Goal: Task Accomplishment & Management: Use online tool/utility

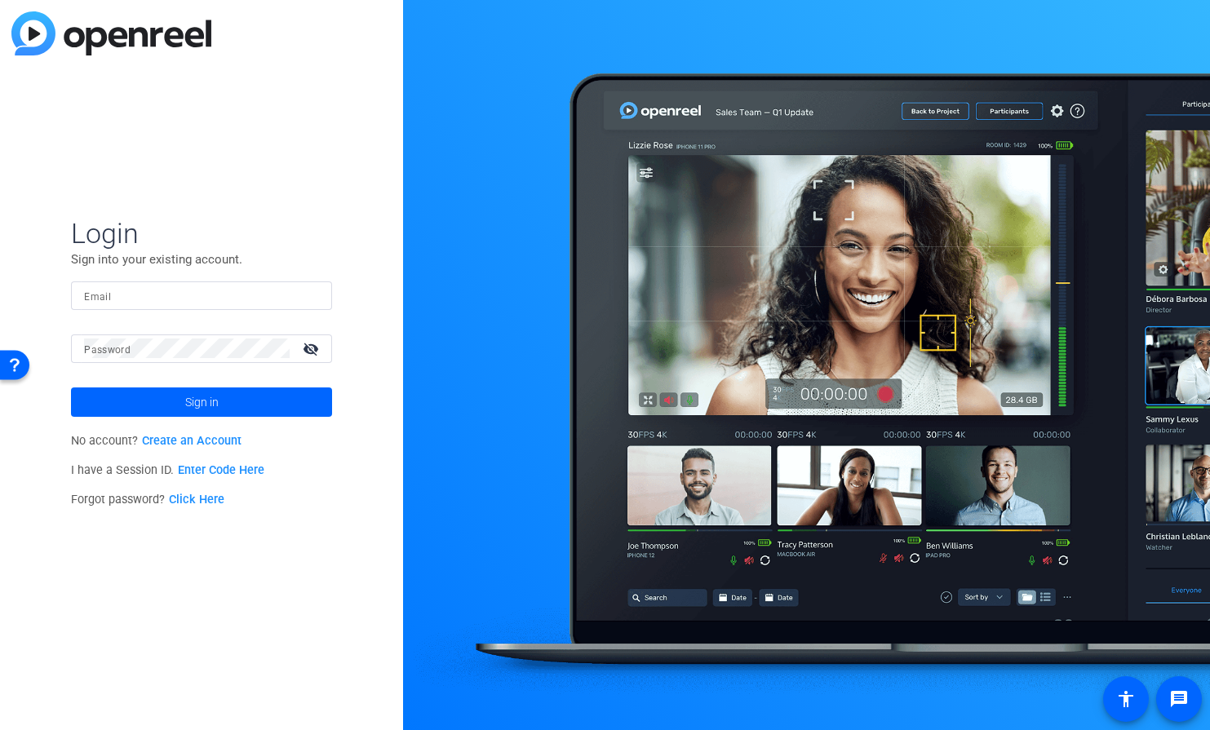
click at [147, 294] on input "Email" at bounding box center [201, 295] width 235 height 20
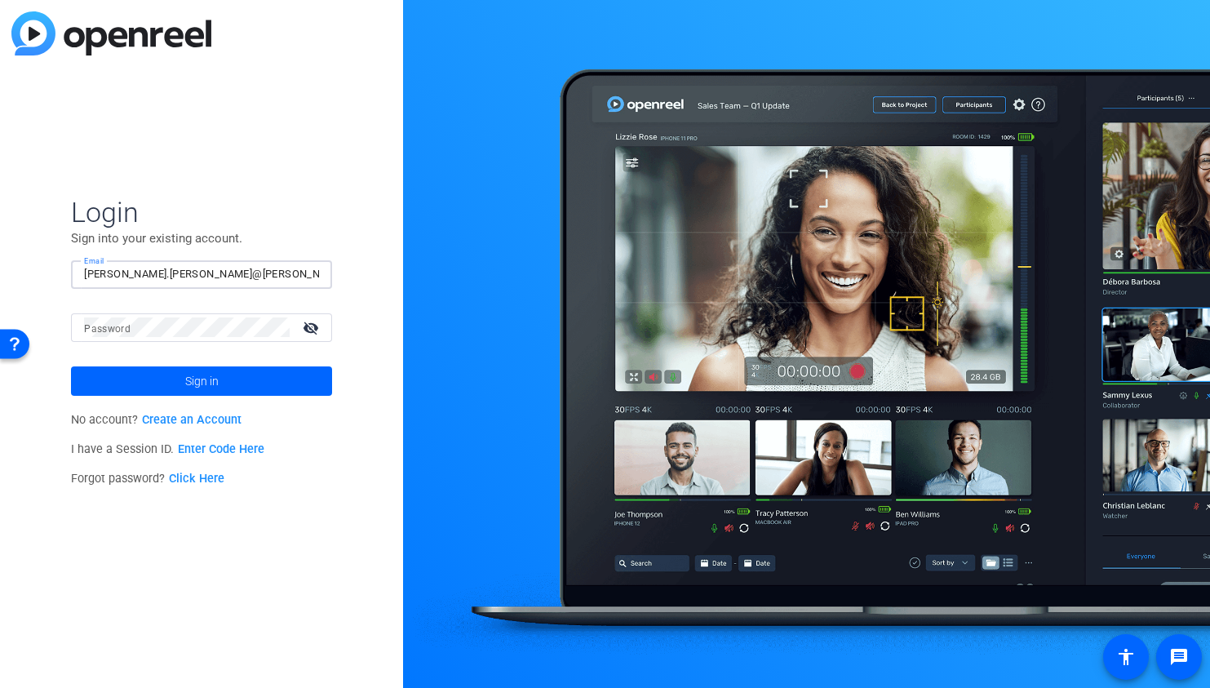
click at [201, 273] on input "[PERSON_NAME].[PERSON_NAME]@[PERSON_NAME] [DOMAIN_NAME]" at bounding box center [201, 274] width 235 height 20
type input "[PERSON_NAME][EMAIL_ADDRESS][PERSON_NAME][DOMAIN_NAME]"
click at [309, 329] on mat-icon "visibility_off" at bounding box center [312, 328] width 39 height 24
click at [174, 388] on span at bounding box center [201, 380] width 261 height 39
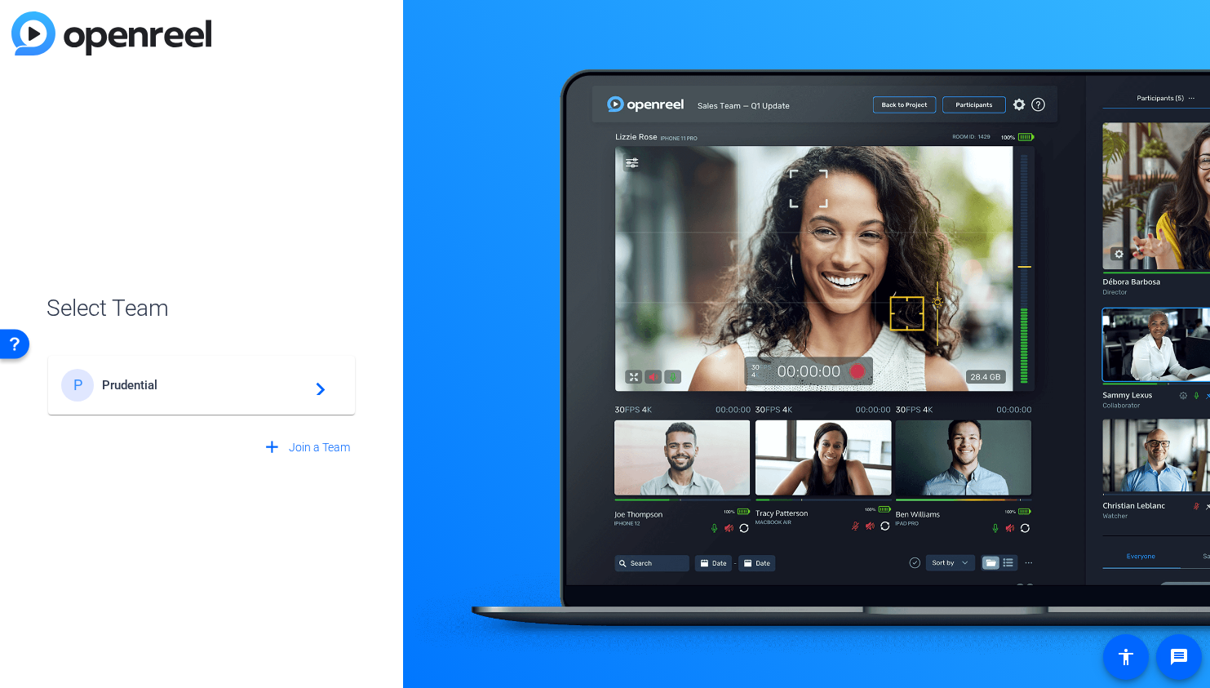
click at [133, 382] on span "Prudential" at bounding box center [204, 385] width 204 height 15
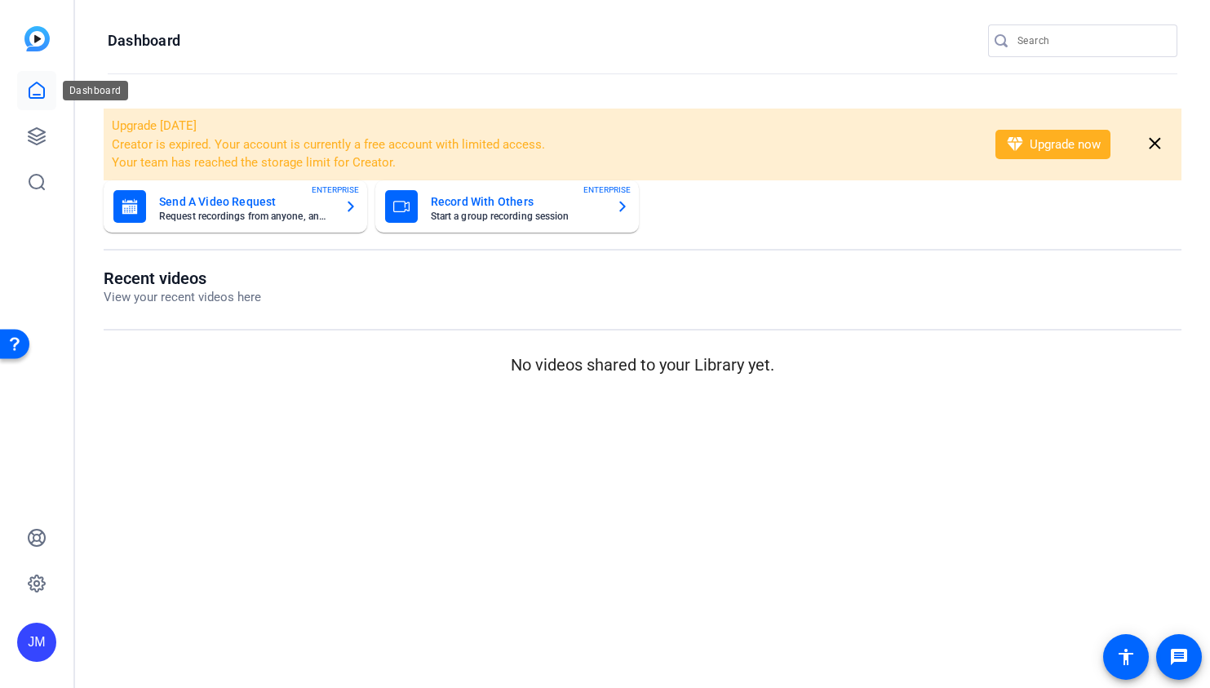
click at [41, 95] on icon at bounding box center [37, 91] width 20 height 20
click at [36, 37] on img at bounding box center [36, 38] width 25 height 25
click at [32, 135] on icon at bounding box center [37, 136] width 20 height 20
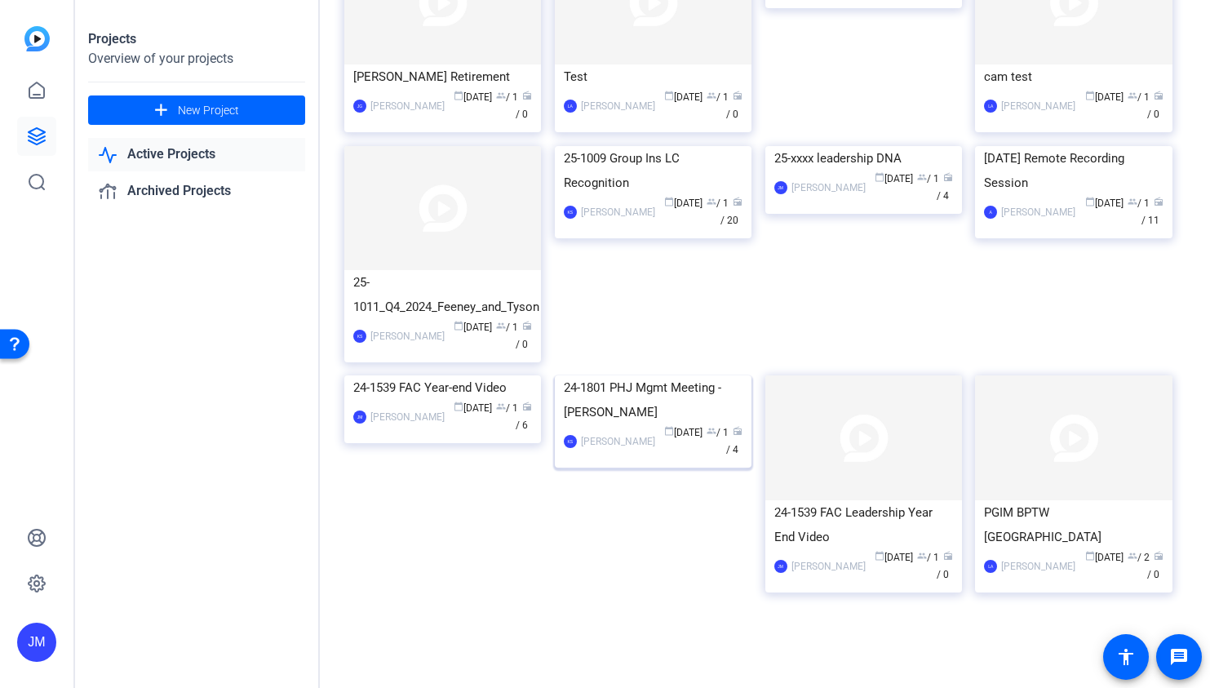
scroll to position [725, 0]
click at [479, 375] on img at bounding box center [442, 375] width 197 height 0
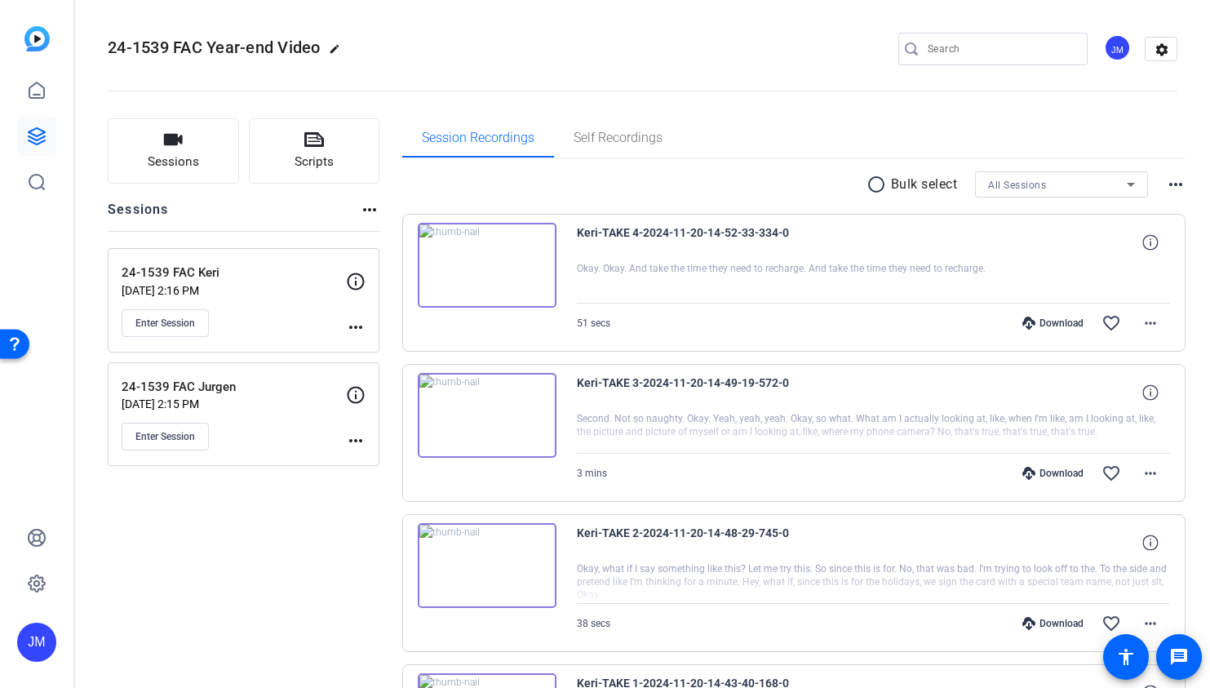
click at [368, 211] on mat-icon "more_horiz" at bounding box center [370, 210] width 20 height 20
click at [202, 144] on div at bounding box center [605, 344] width 1210 height 688
click at [166, 146] on icon "button" at bounding box center [173, 140] width 20 height 20
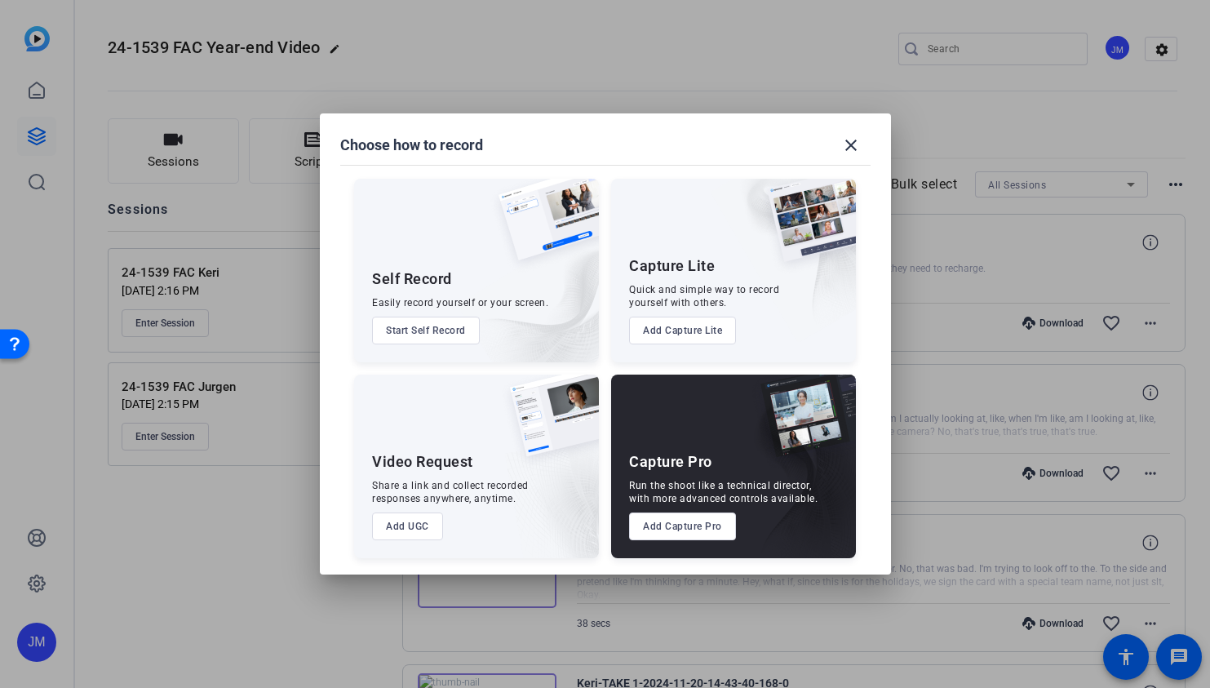
click at [701, 529] on button "Add Capture Pro" at bounding box center [682, 526] width 107 height 28
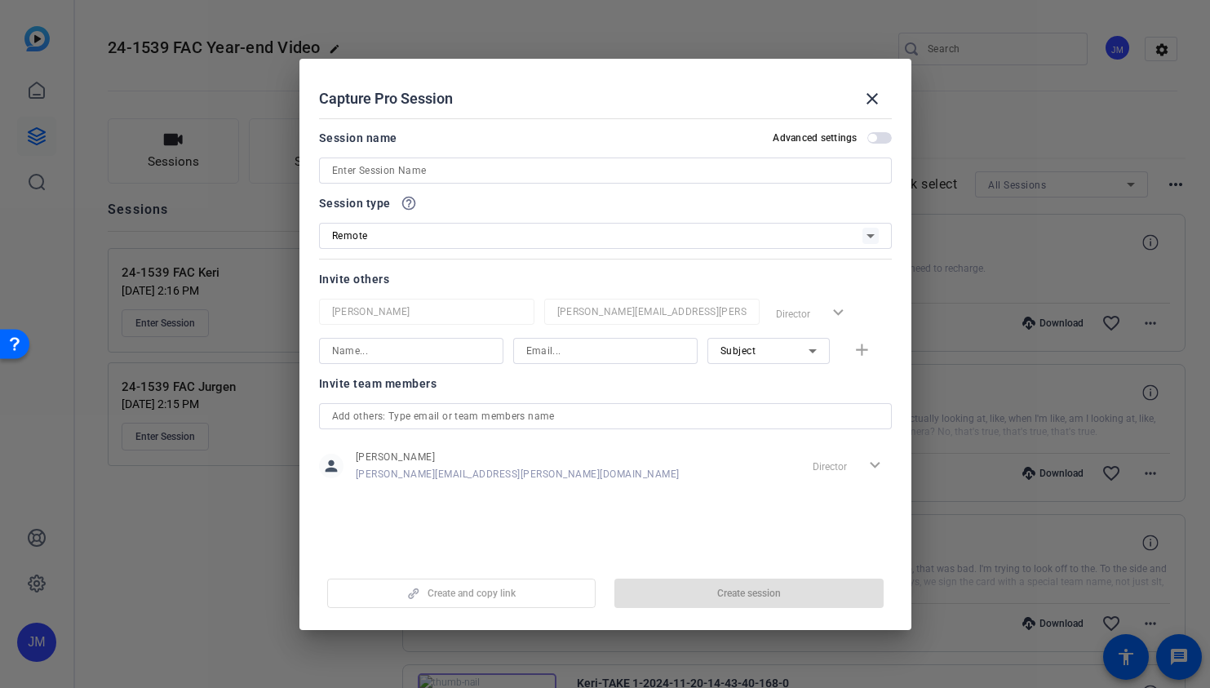
click at [871, 230] on icon at bounding box center [870, 236] width 20 height 20
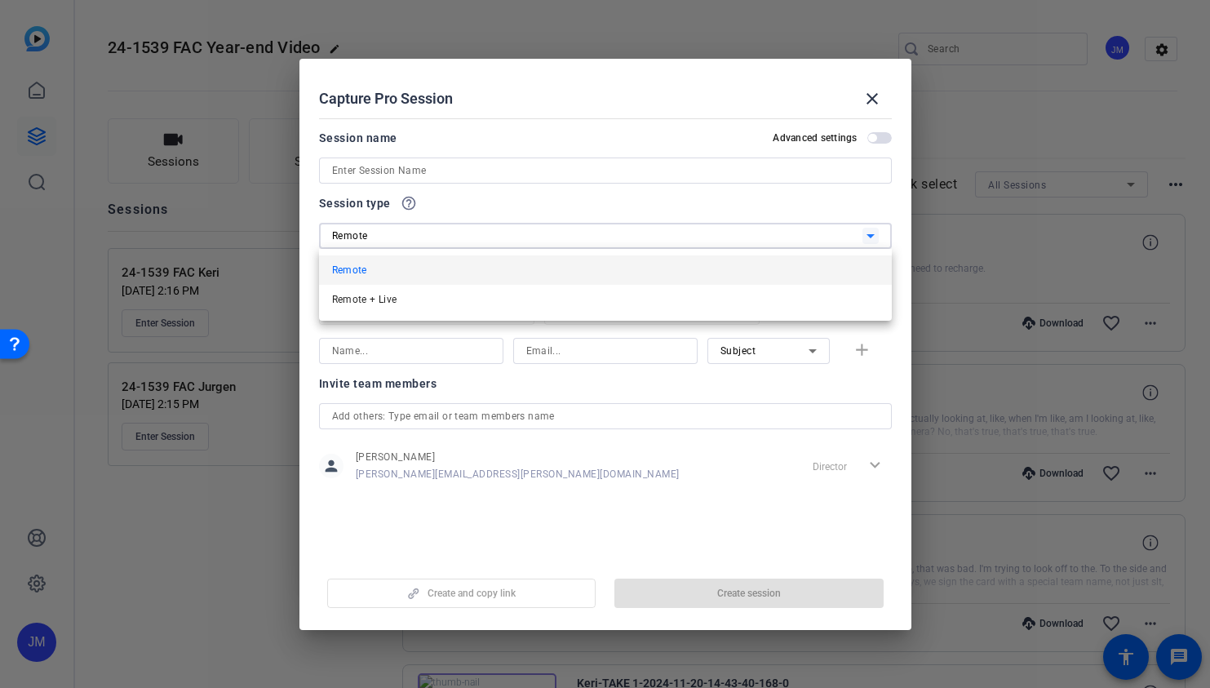
click at [871, 230] on div at bounding box center [605, 344] width 1210 height 688
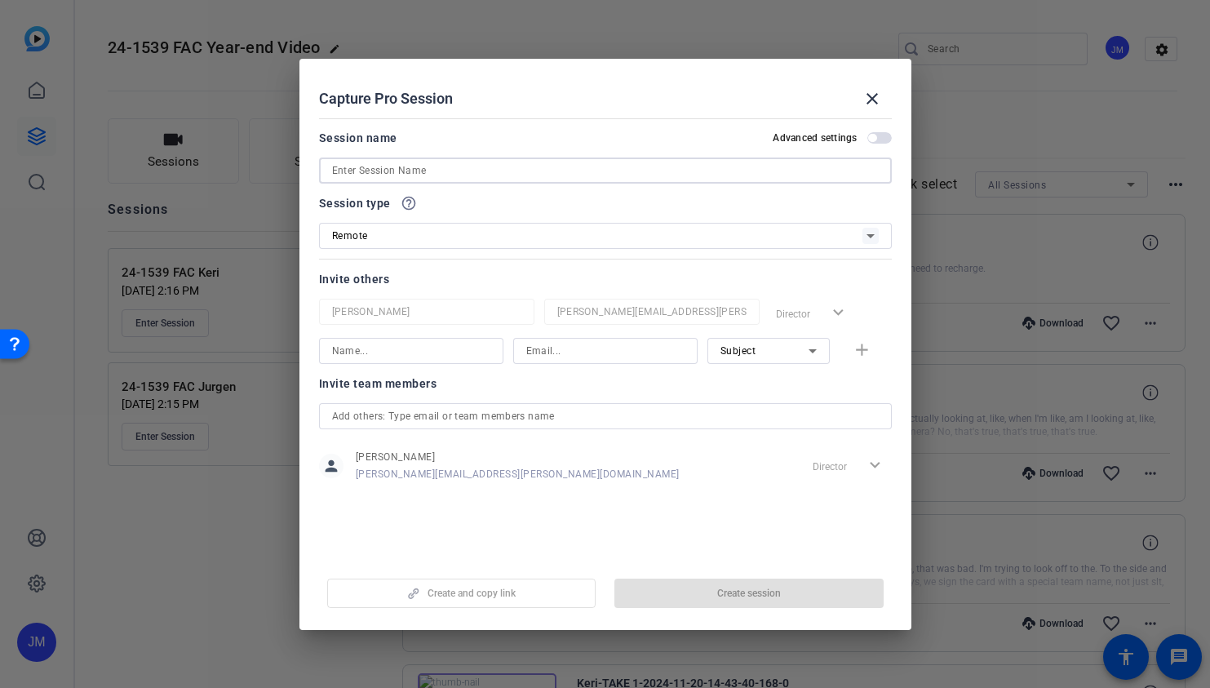
click at [520, 168] on input at bounding box center [605, 171] width 546 height 20
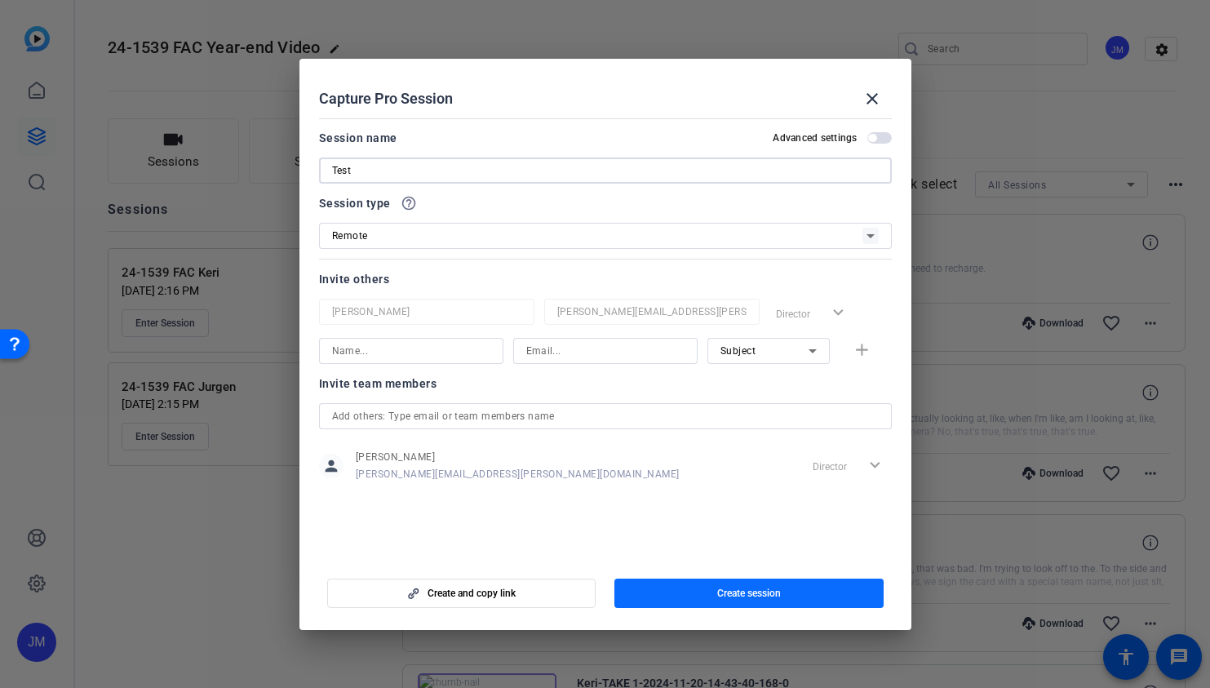
type input "Test"
click at [759, 588] on span "Create session" at bounding box center [749, 592] width 64 height 13
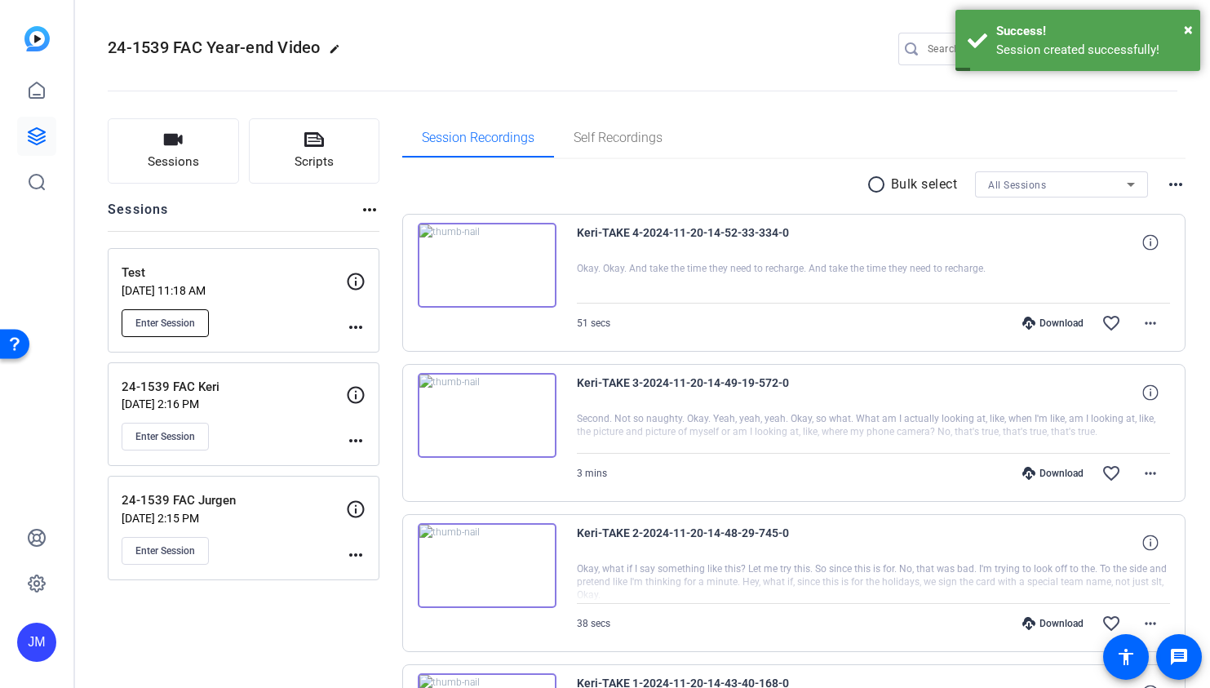
click at [187, 325] on span "Enter Session" at bounding box center [165, 322] width 60 height 13
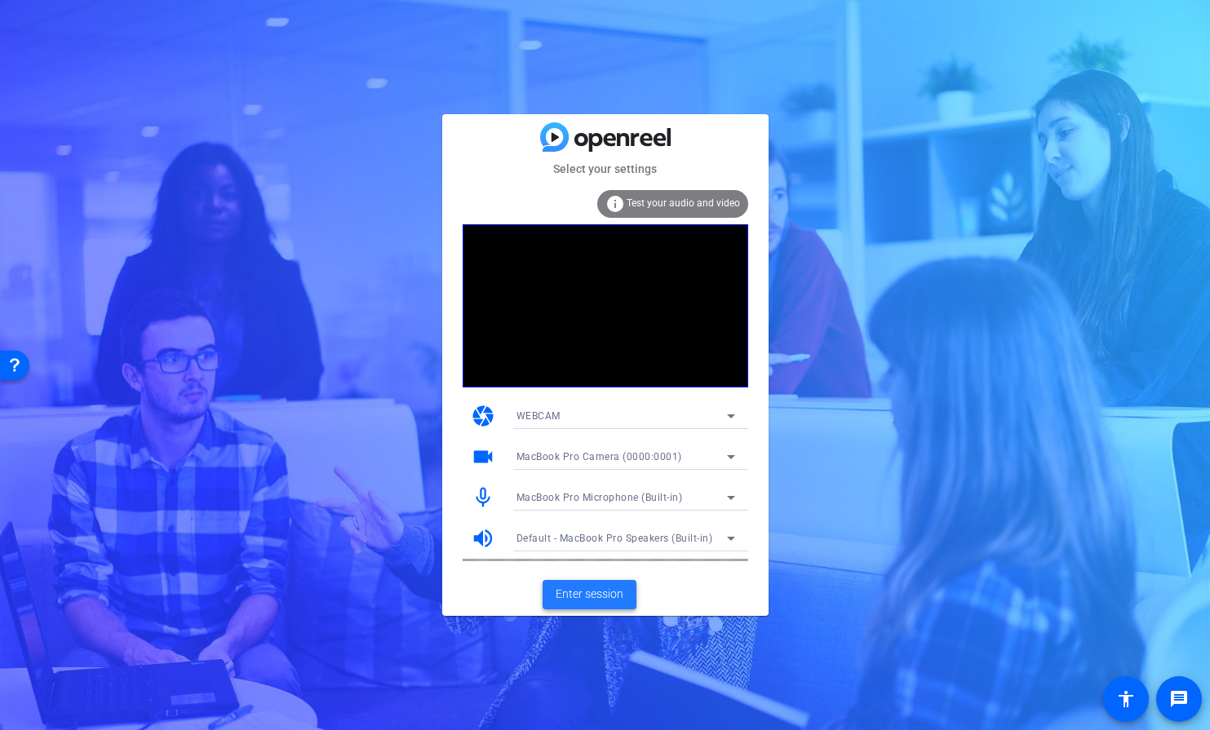
click at [590, 595] on span "Enter session" at bounding box center [589, 594] width 68 height 17
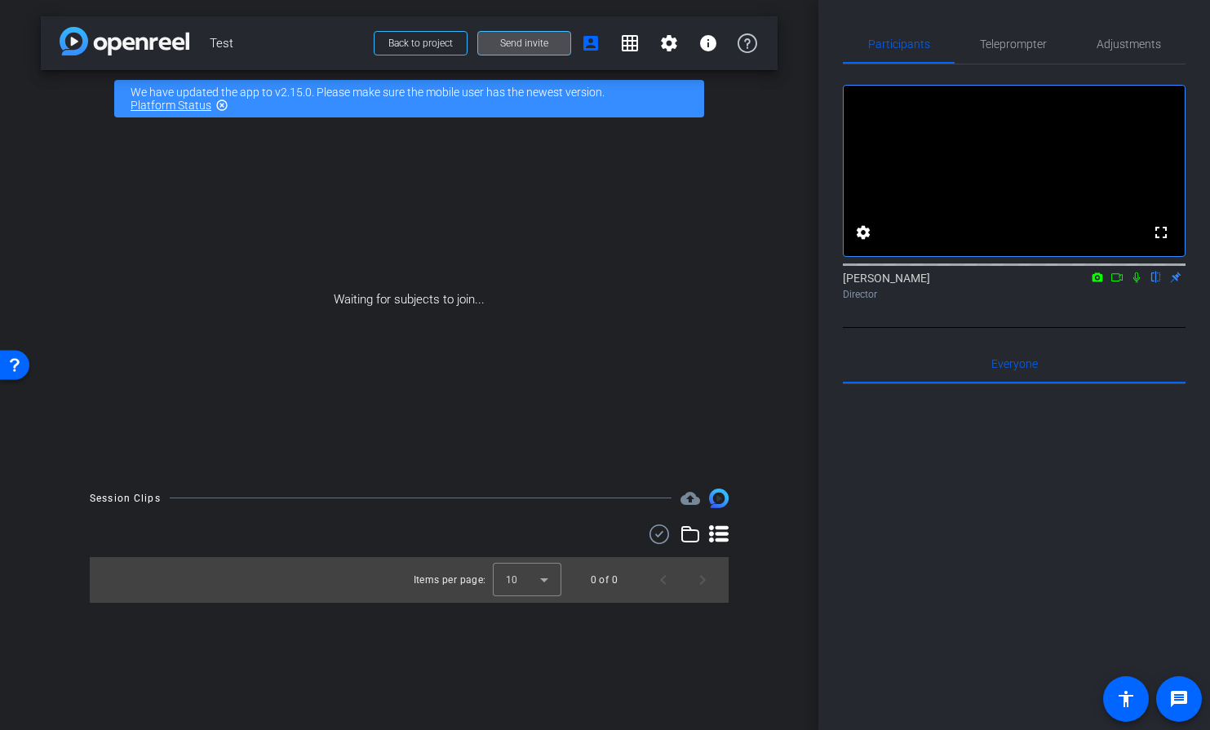
click at [514, 50] on span at bounding box center [524, 43] width 92 height 39
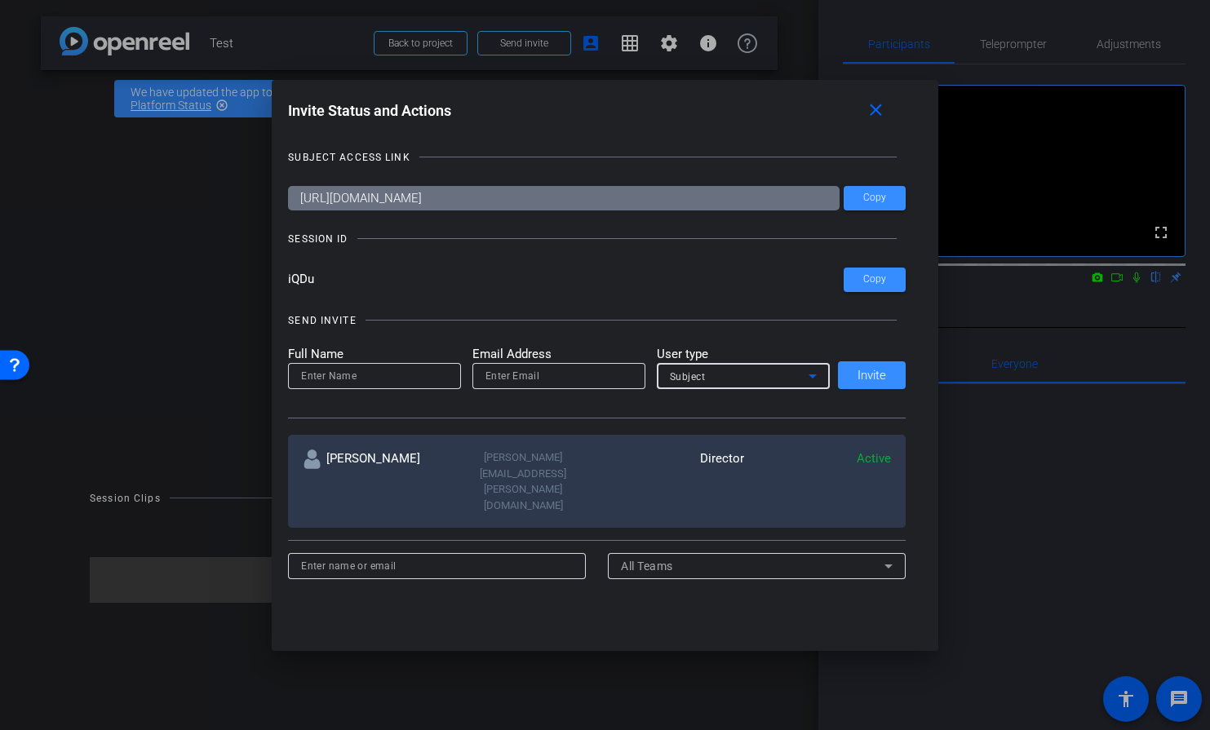
click at [781, 369] on div "Subject" at bounding box center [739, 376] width 139 height 20
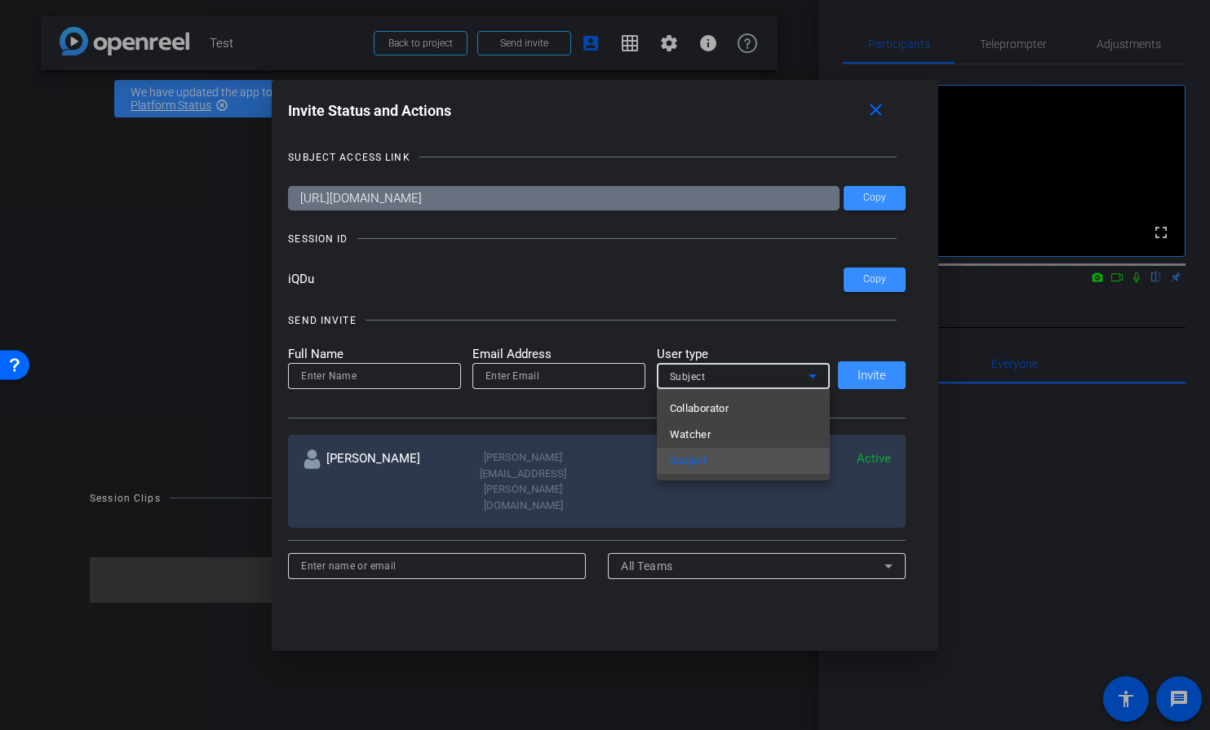
click at [876, 111] on div at bounding box center [605, 365] width 1210 height 730
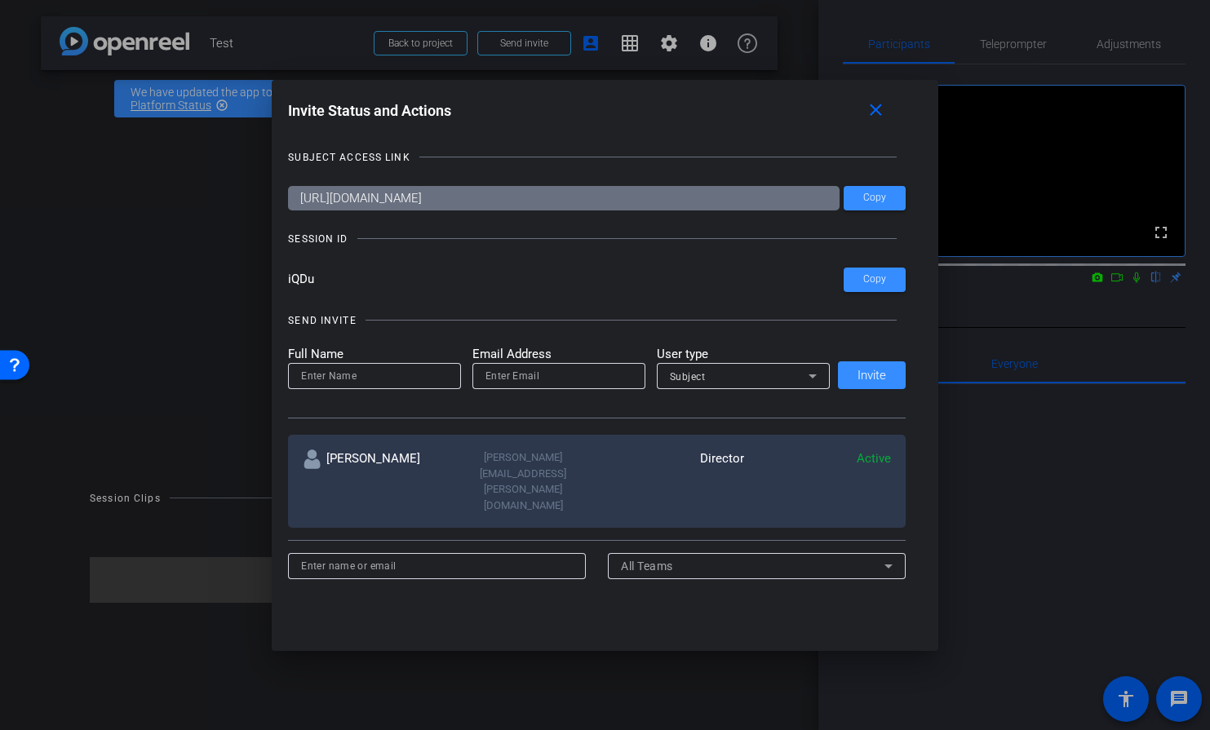
click at [876, 111] on mat-icon "close" at bounding box center [875, 110] width 20 height 20
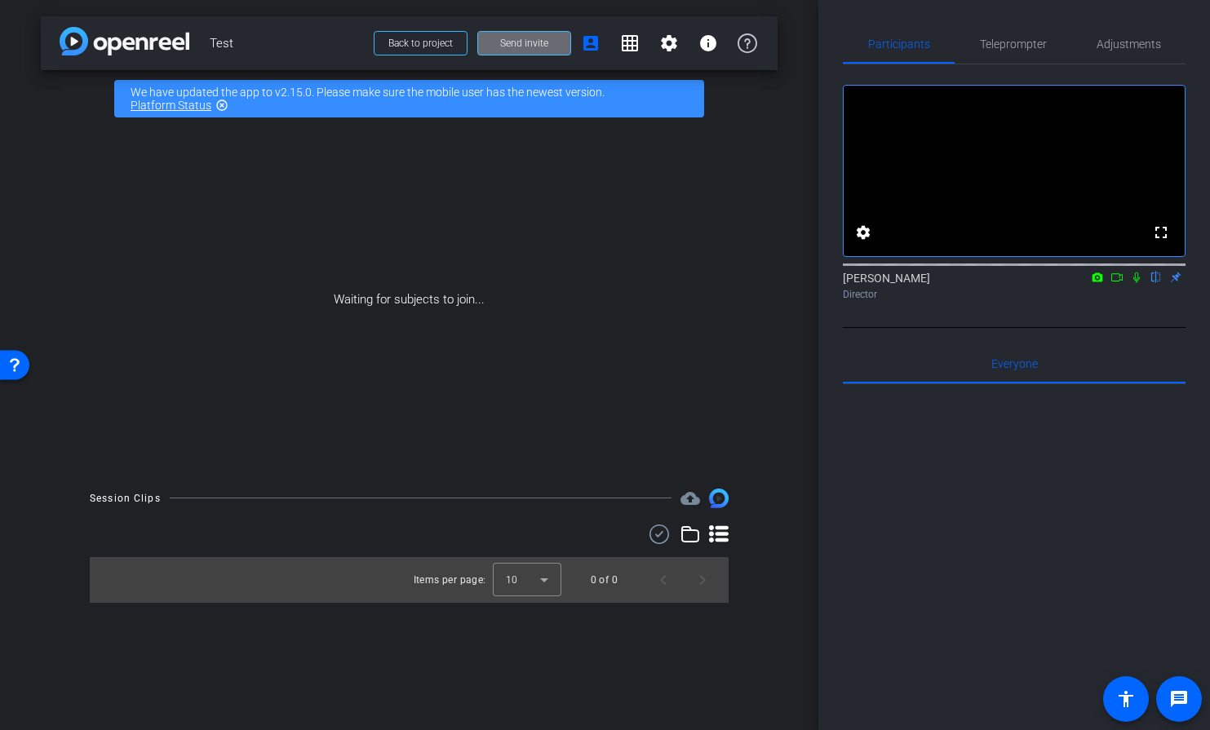
click at [525, 49] on span "Send invite" at bounding box center [524, 43] width 48 height 13
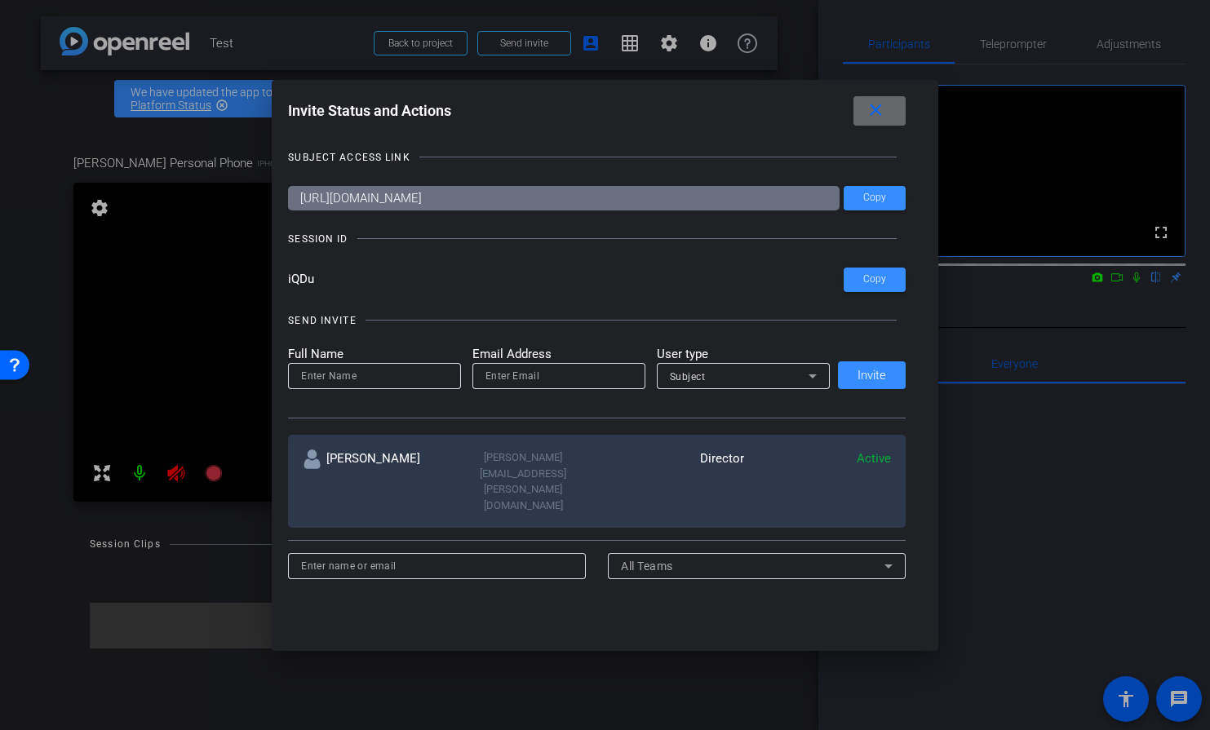
click at [874, 104] on mat-icon "close" at bounding box center [875, 110] width 20 height 20
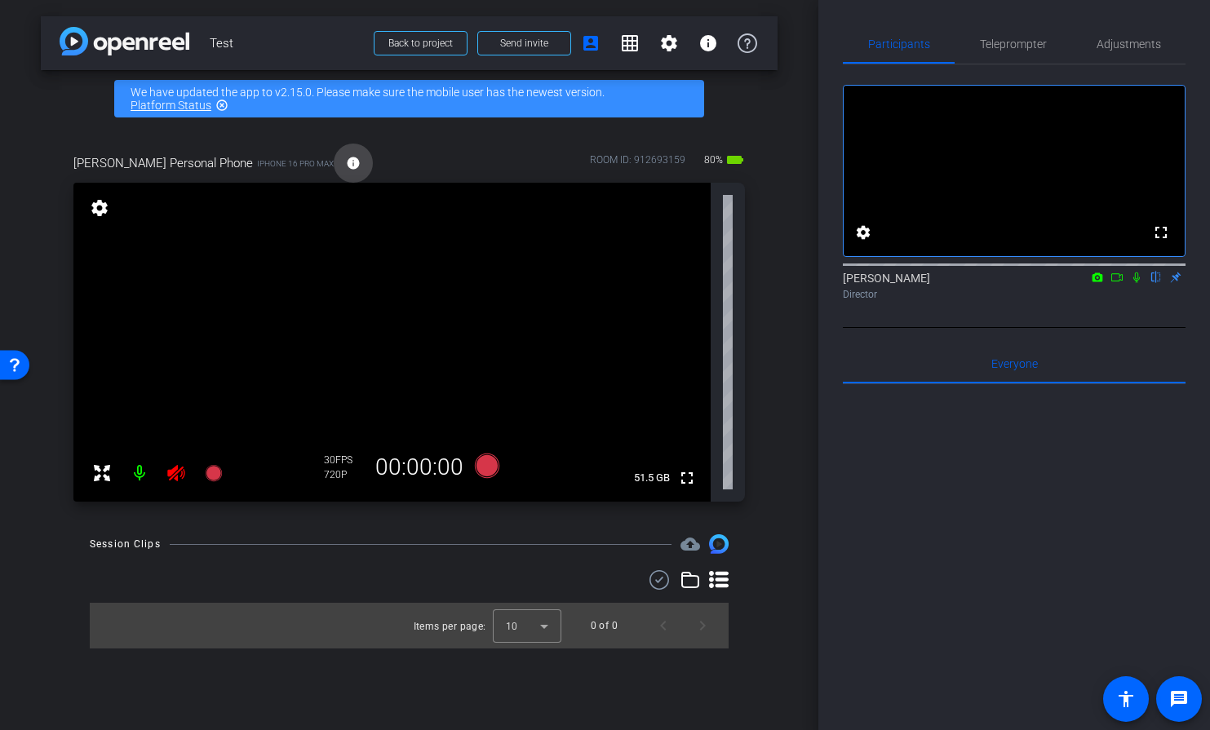
click at [334, 165] on span at bounding box center [353, 163] width 39 height 39
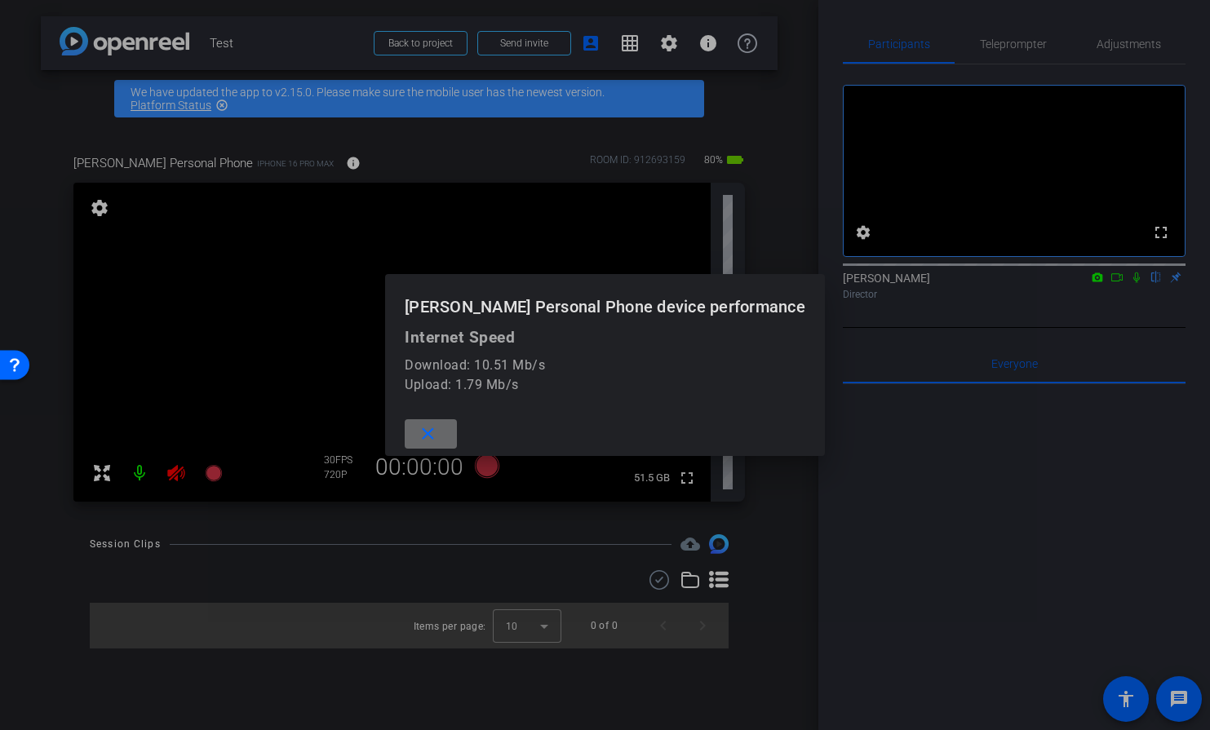
click at [457, 437] on span at bounding box center [431, 433] width 52 height 39
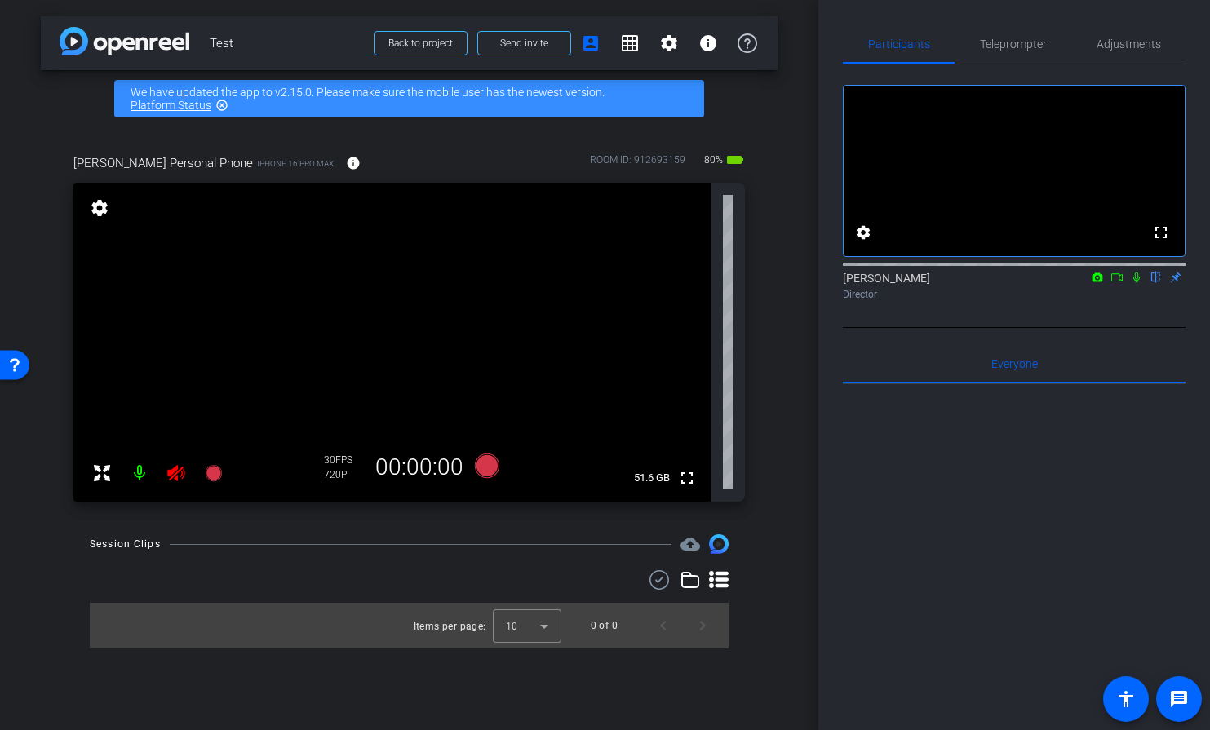
click at [1117, 283] on icon at bounding box center [1116, 277] width 13 height 11
click at [1139, 283] on icon at bounding box center [1136, 277] width 13 height 11
click at [1099, 281] on icon at bounding box center [1097, 276] width 11 height 9
click at [1127, 322] on div at bounding box center [605, 365] width 1210 height 730
click at [1117, 283] on icon at bounding box center [1116, 277] width 13 height 11
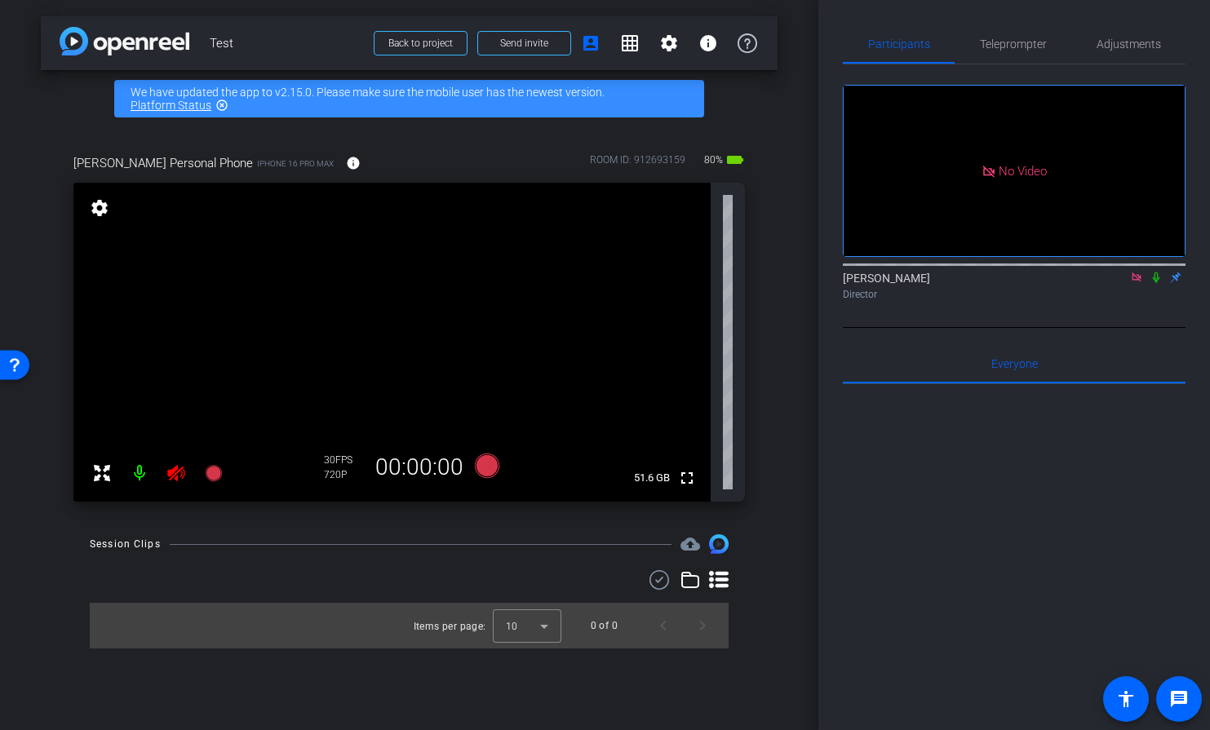
click at [1138, 283] on icon at bounding box center [1136, 277] width 13 height 11
click at [405, 47] on span "Back to project" at bounding box center [420, 43] width 64 height 11
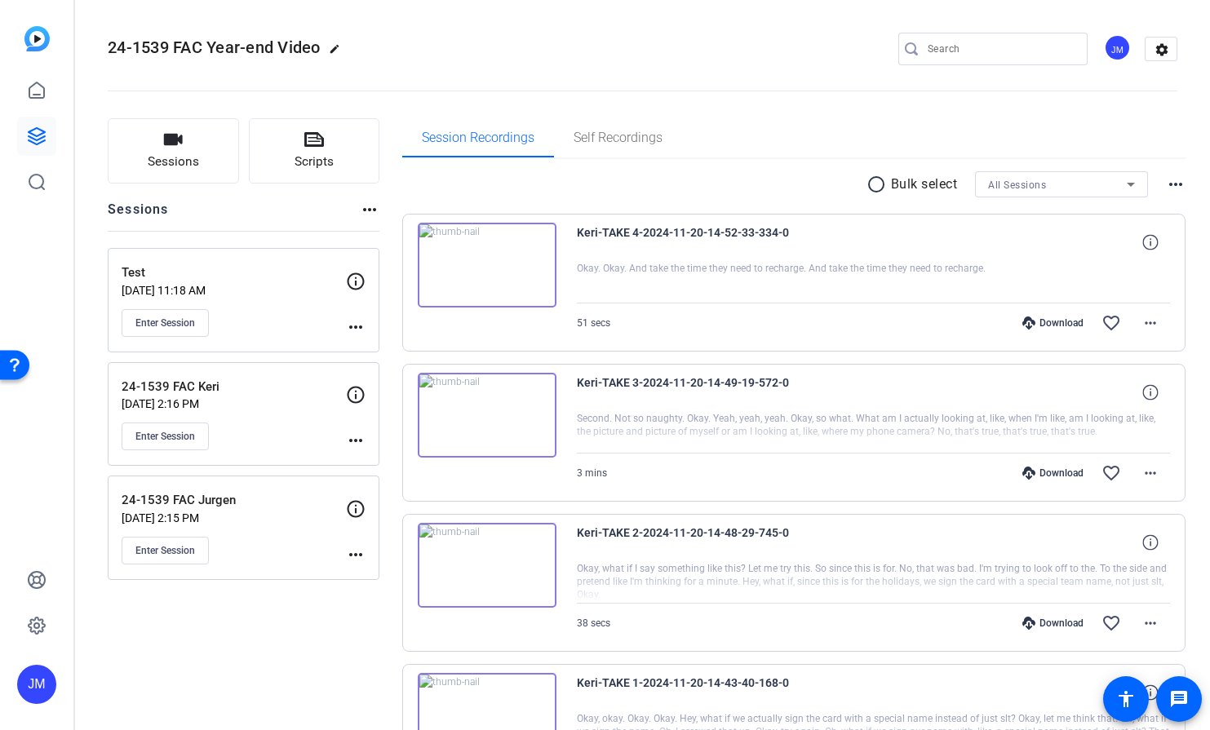
click at [357, 323] on mat-icon "more_horiz" at bounding box center [356, 327] width 20 height 20
click at [357, 323] on div at bounding box center [605, 365] width 1210 height 730
click at [195, 318] on button "Enter Session" at bounding box center [165, 323] width 87 height 28
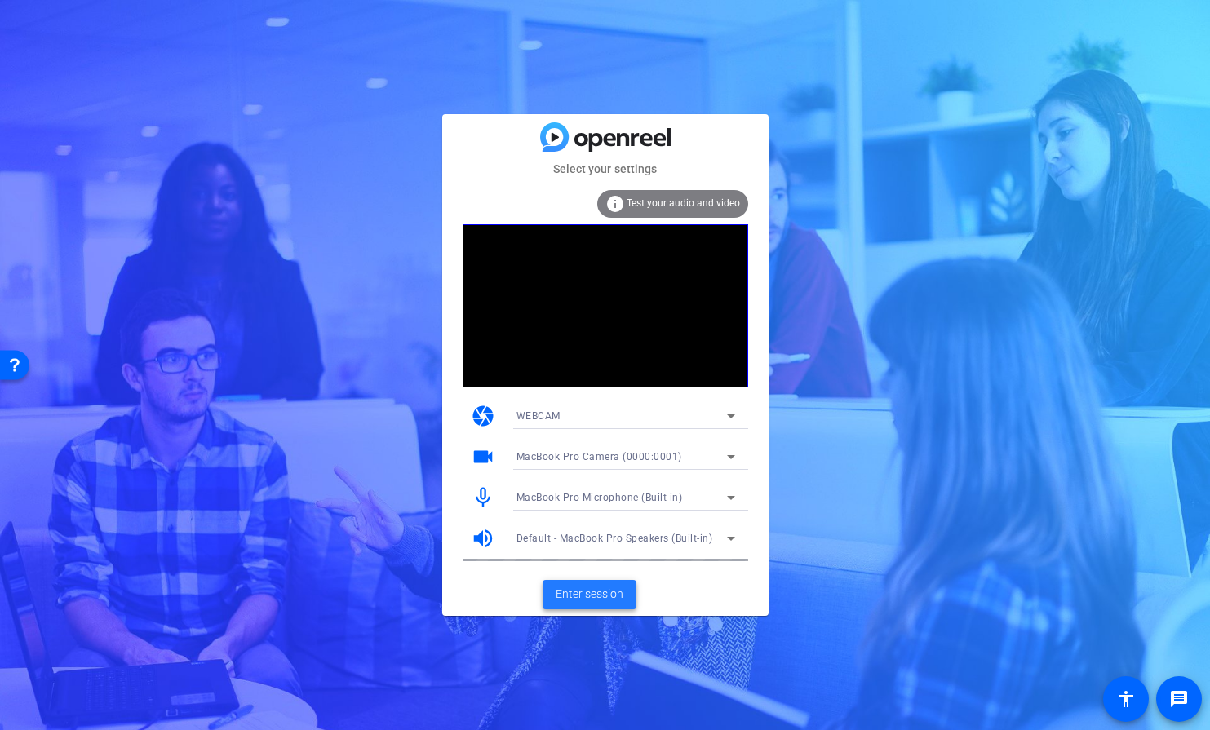
click at [590, 593] on span "Enter session" at bounding box center [589, 594] width 68 height 17
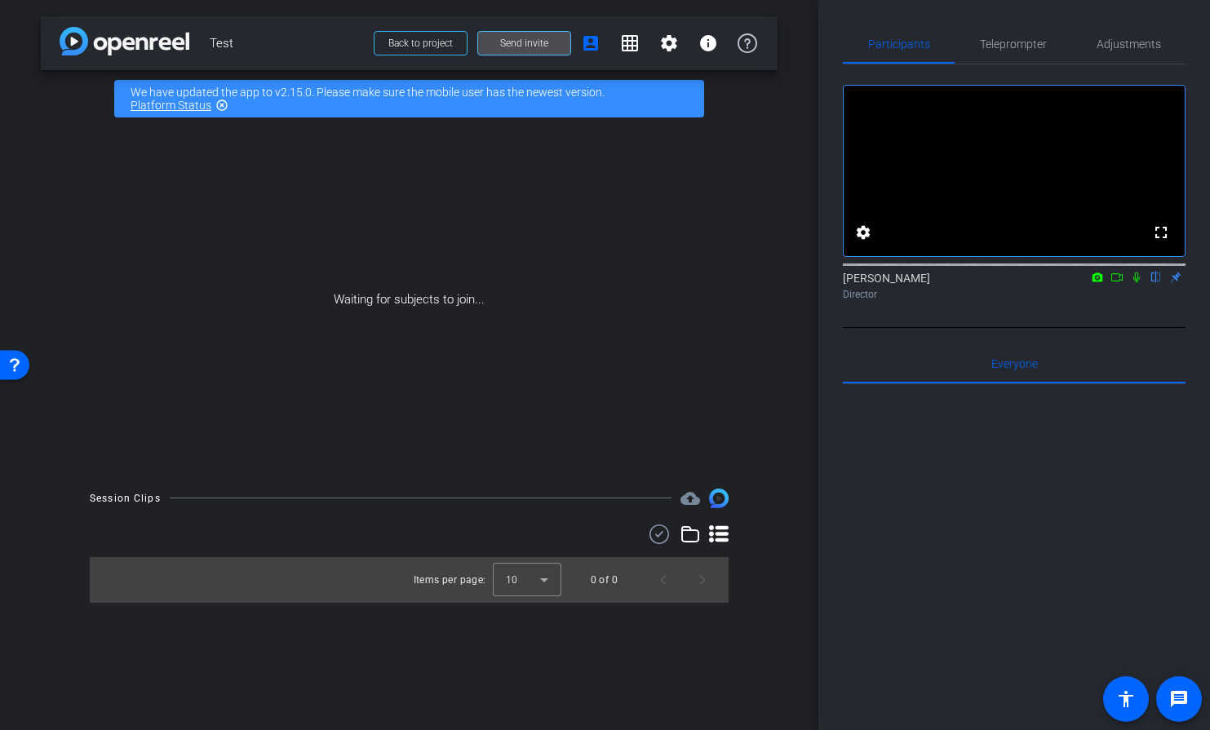
click at [543, 45] on span "Send invite" at bounding box center [524, 43] width 48 height 13
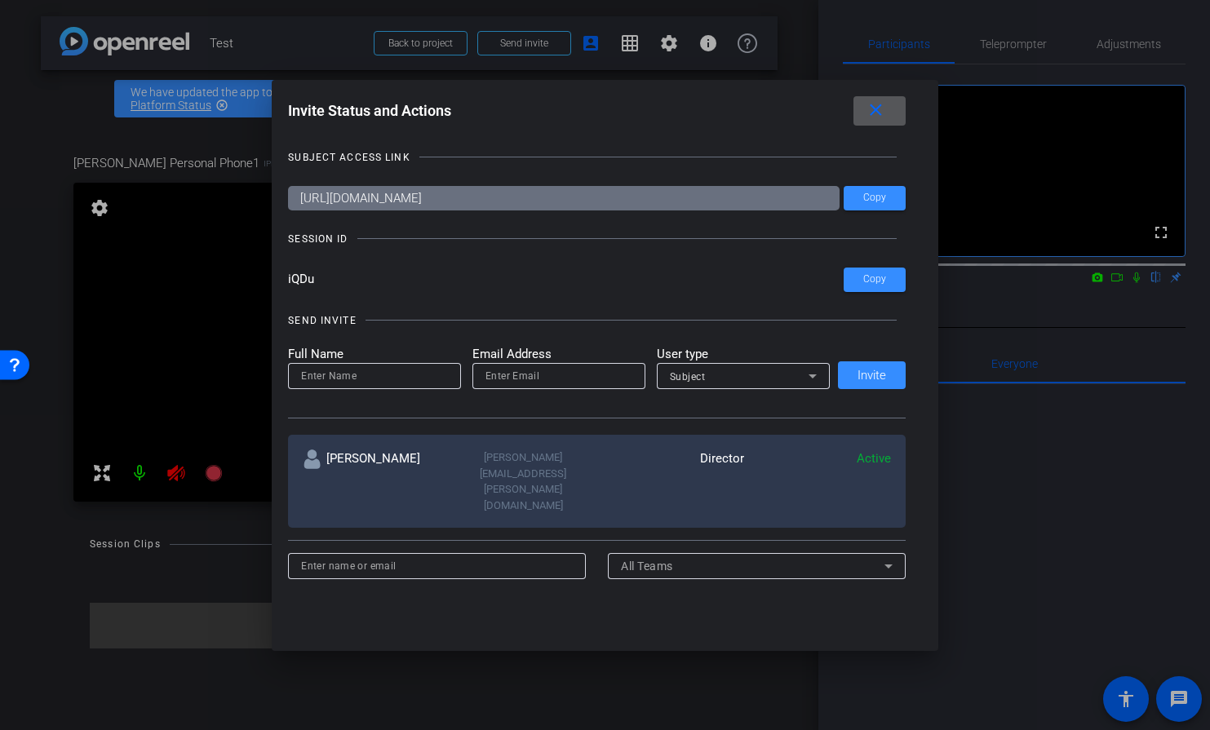
click at [868, 119] on mat-icon "close" at bounding box center [875, 110] width 20 height 20
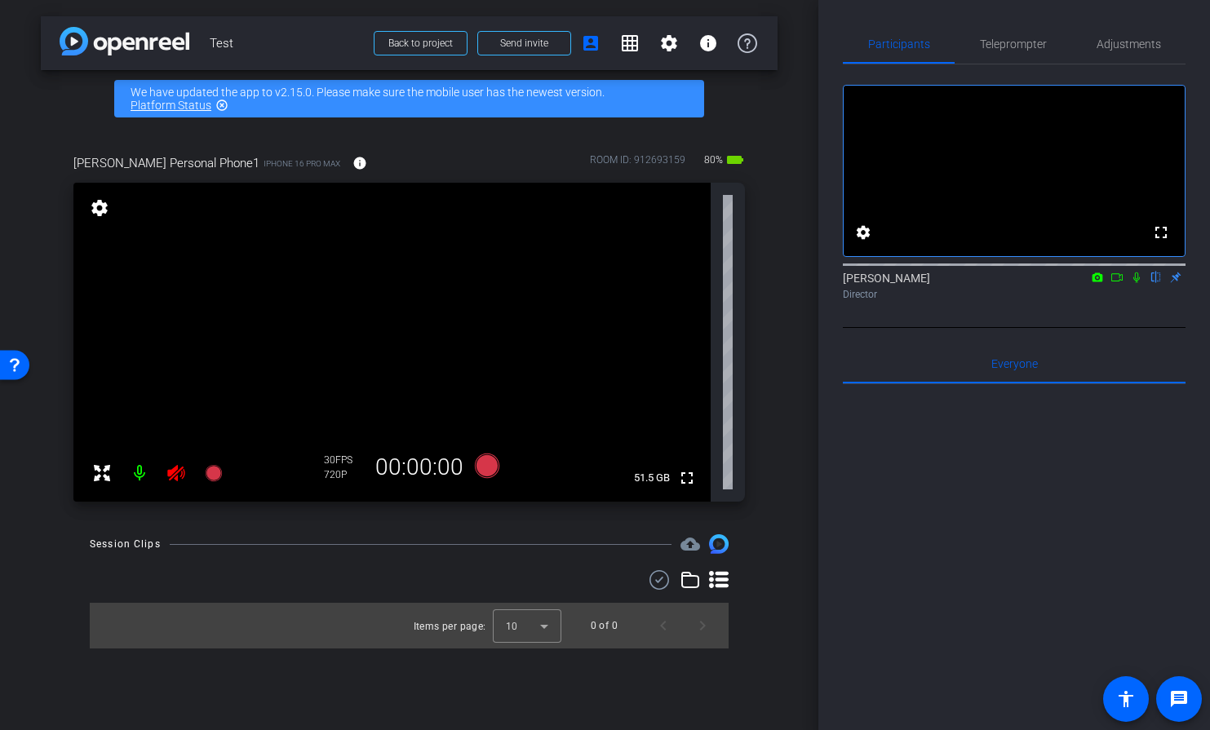
click at [187, 102] on link "Platform Status" at bounding box center [170, 105] width 81 height 13
click at [174, 482] on icon at bounding box center [176, 473] width 20 height 20
click at [179, 471] on icon at bounding box center [176, 473] width 20 height 20
click at [175, 475] on icon at bounding box center [176, 473] width 20 height 20
click at [99, 210] on mat-icon "settings" at bounding box center [99, 208] width 23 height 20
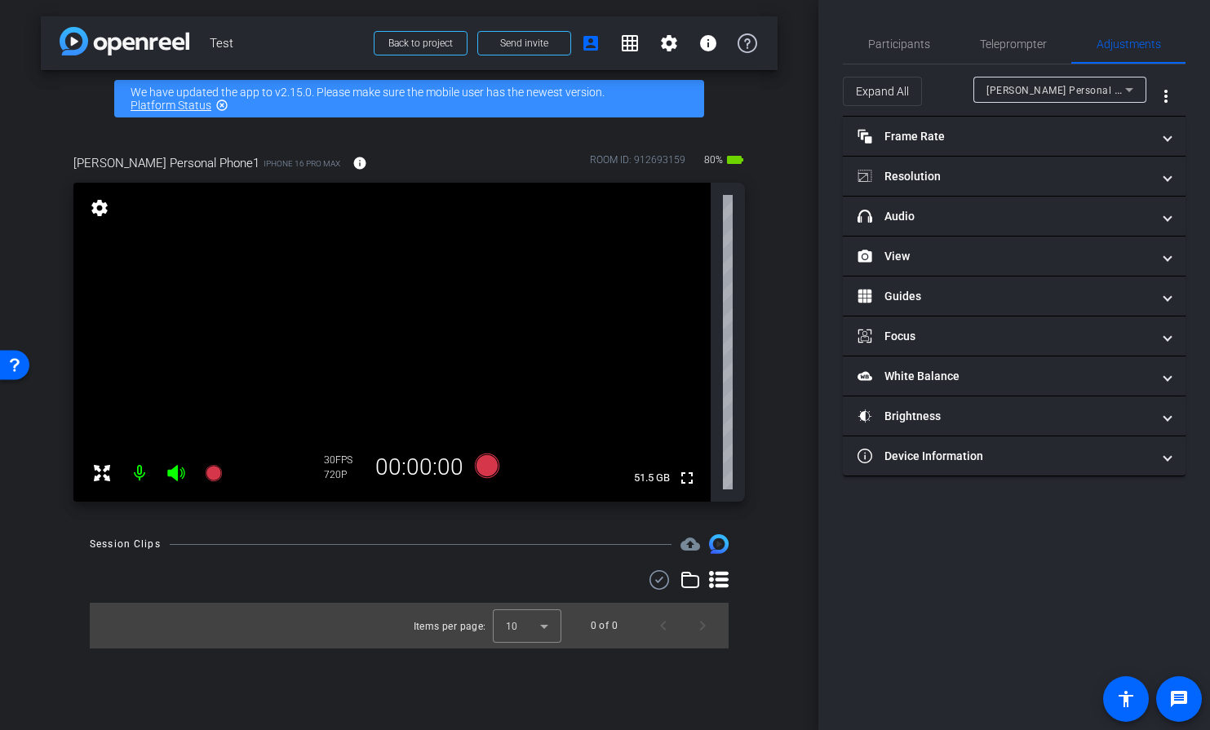
click at [98, 210] on mat-icon "settings" at bounding box center [99, 208] width 23 height 20
click at [1019, 55] on span "Teleprompter" at bounding box center [1013, 43] width 67 height 39
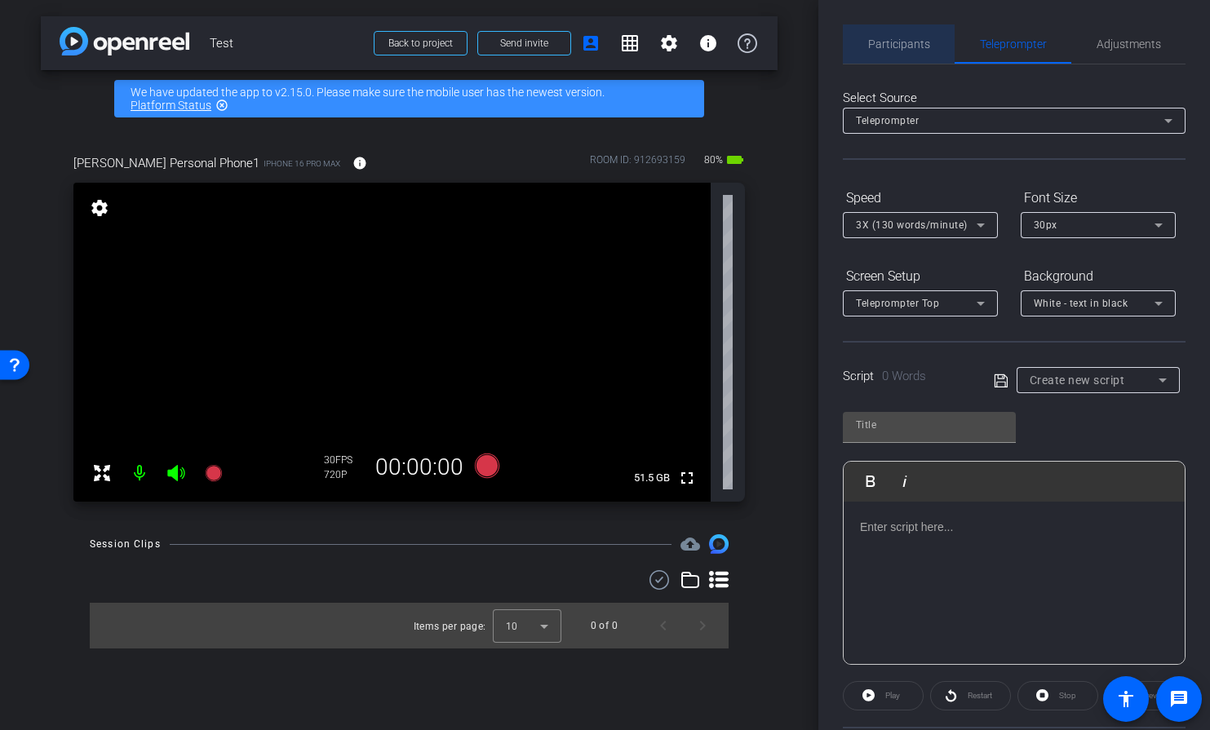
click at [934, 49] on div "Participants" at bounding box center [899, 43] width 112 height 39
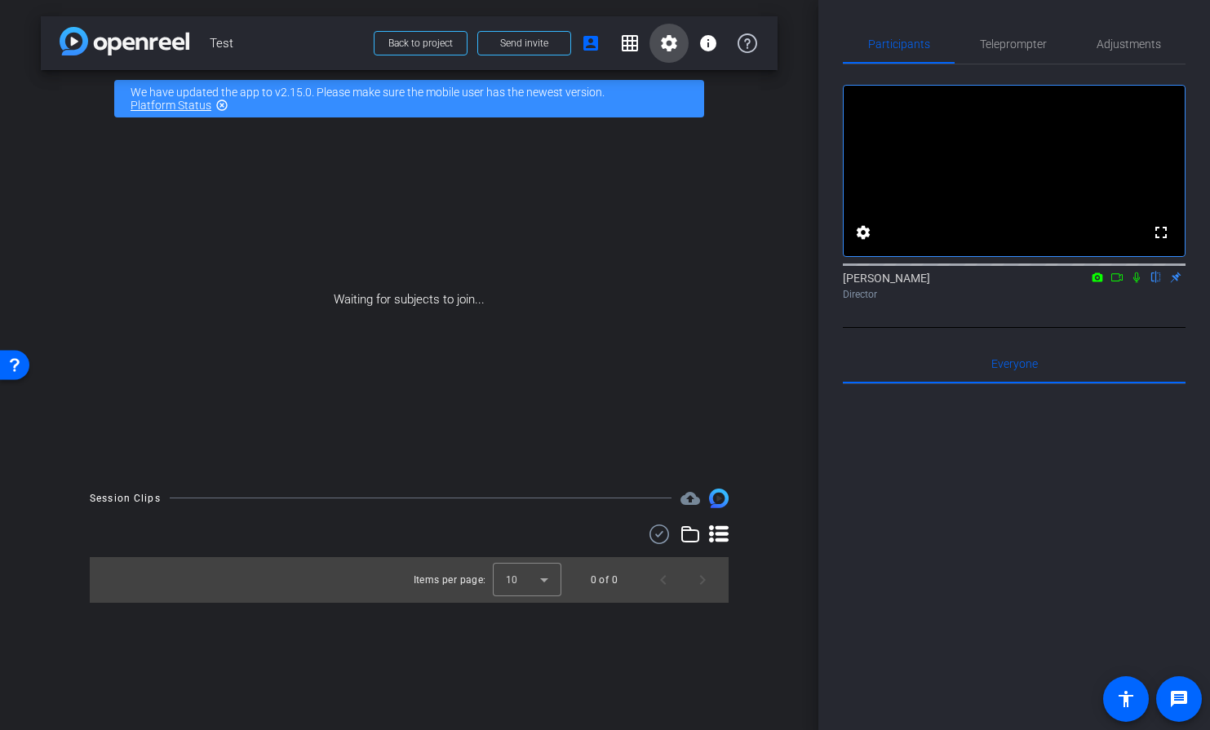
click at [664, 48] on mat-icon "settings" at bounding box center [669, 43] width 20 height 20
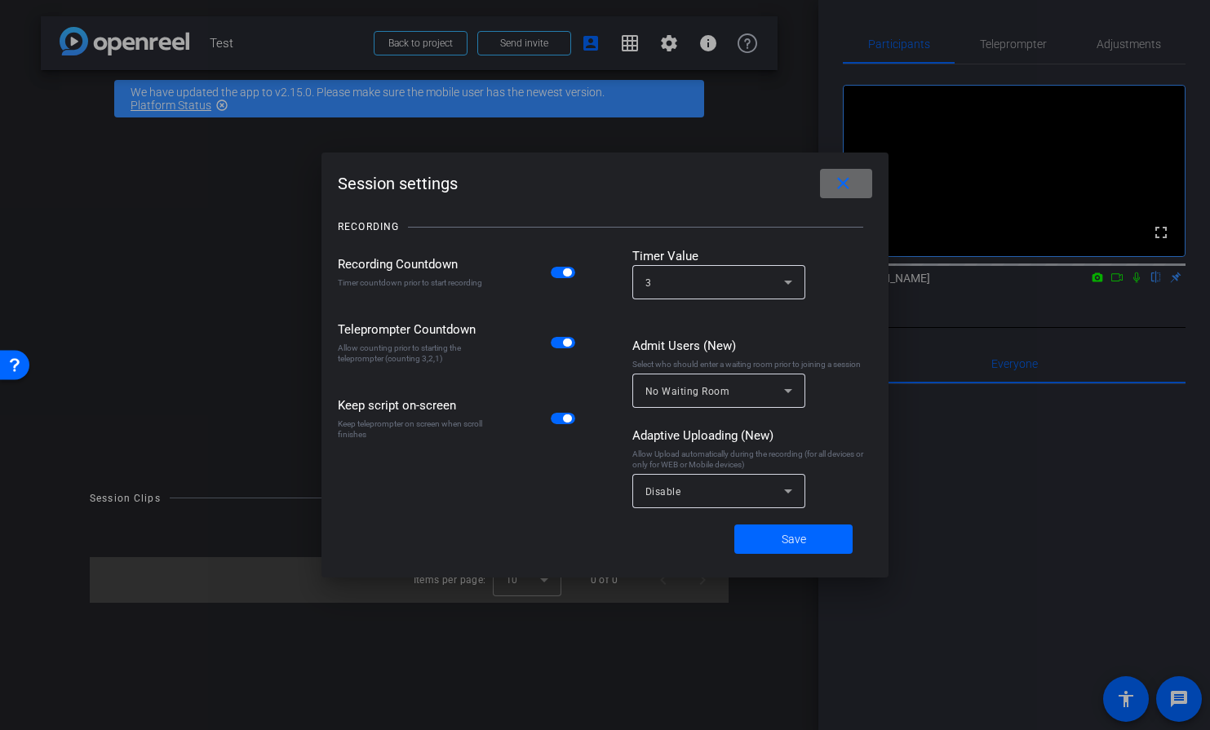
click at [855, 177] on span at bounding box center [846, 183] width 52 height 39
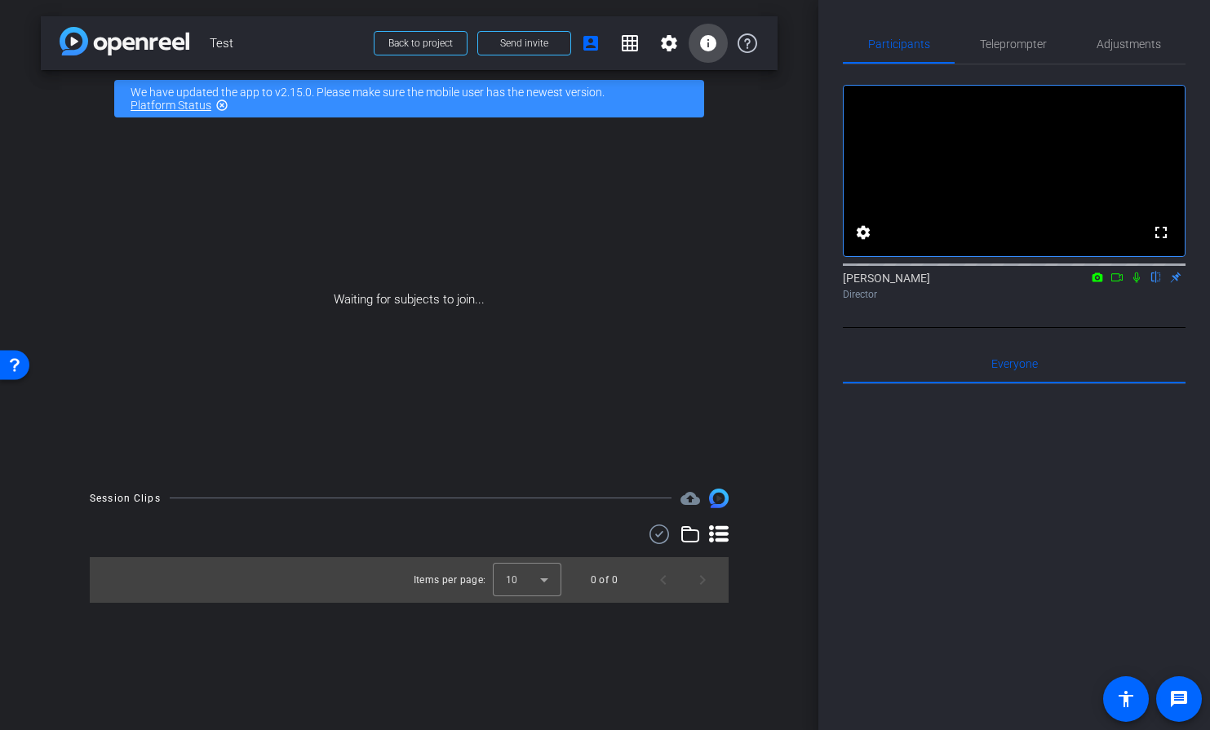
click at [708, 42] on mat-icon "info" at bounding box center [708, 43] width 20 height 20
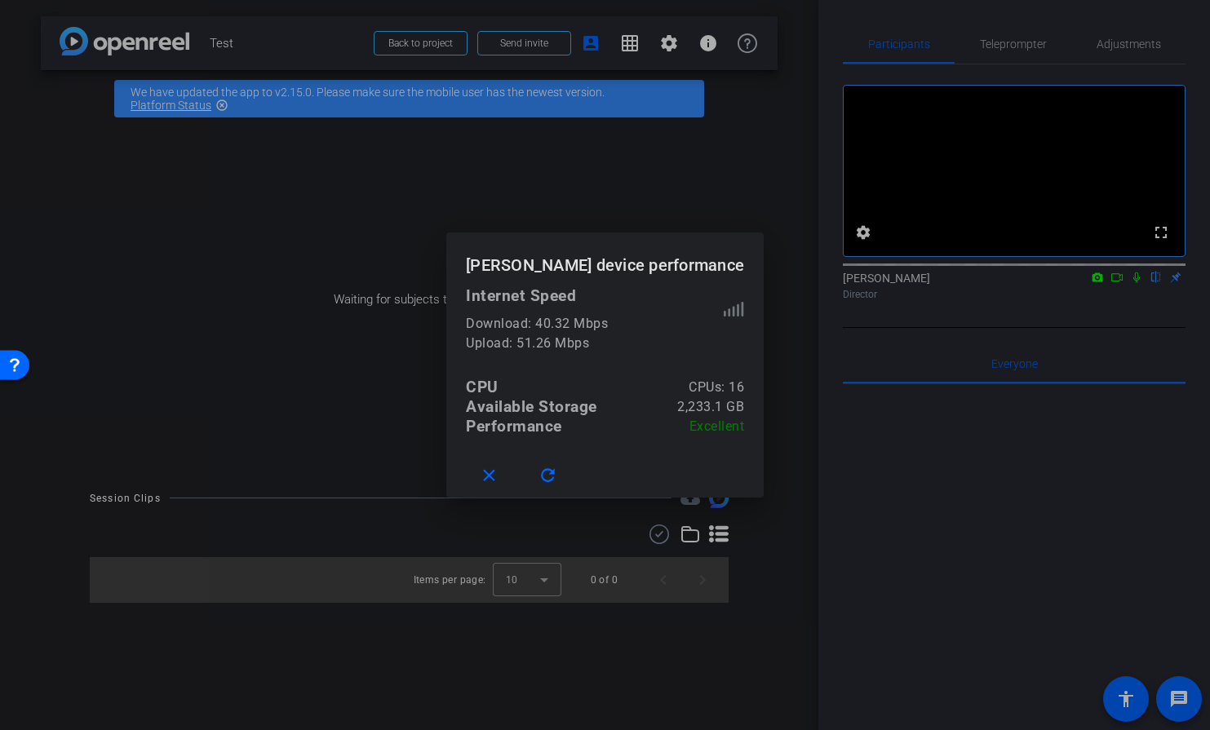
click at [708, 42] on div at bounding box center [605, 365] width 1210 height 730
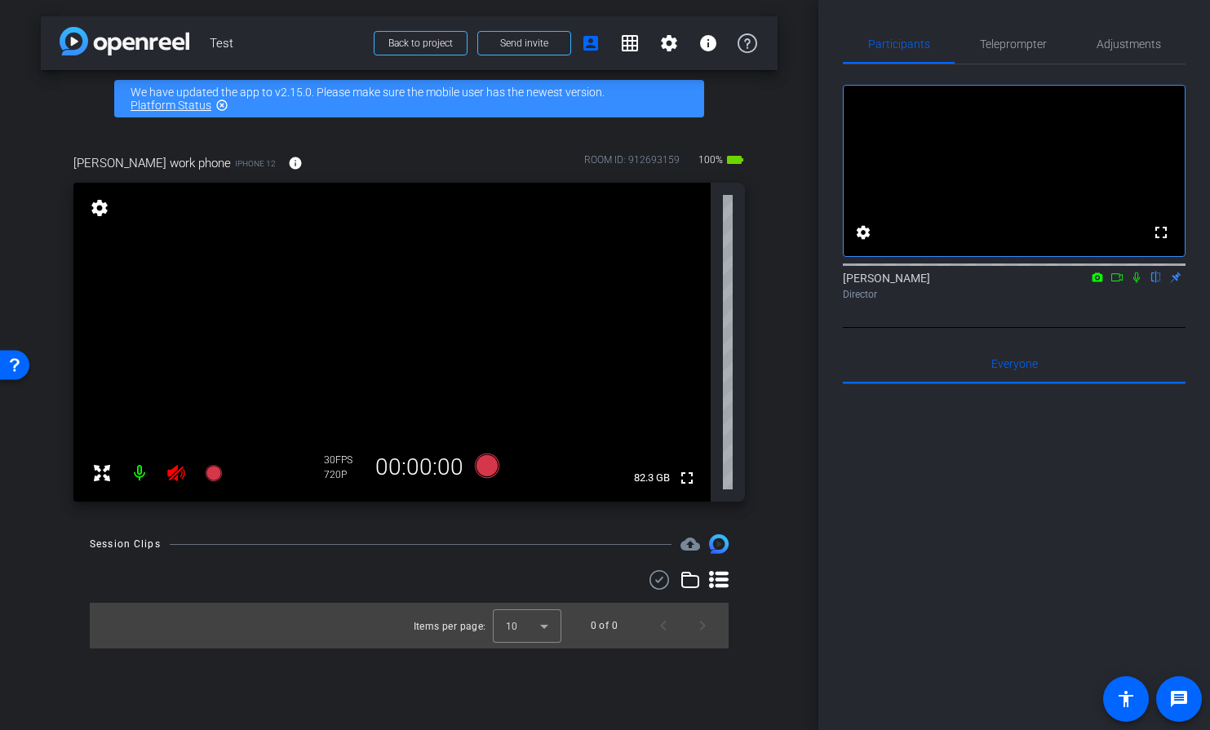
click at [182, 471] on icon at bounding box center [176, 473] width 20 height 20
click at [1134, 51] on span "Adjustments" at bounding box center [1128, 43] width 64 height 39
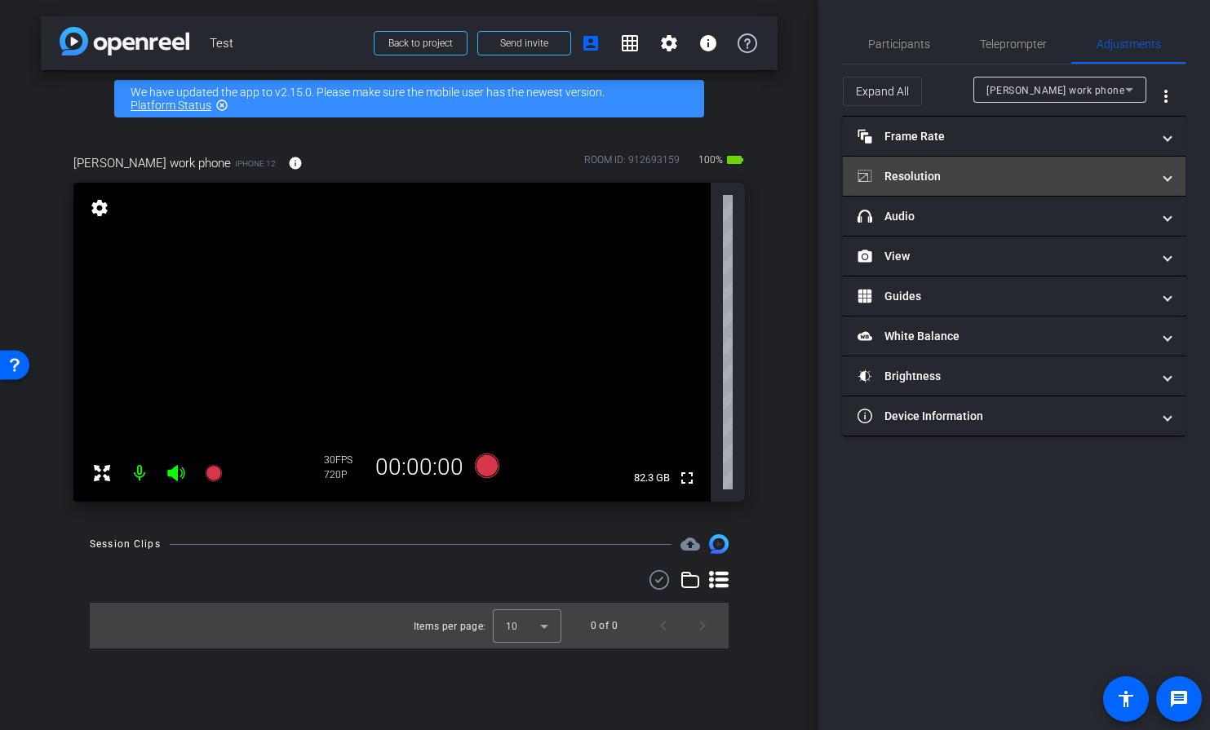
click at [1138, 186] on mat-expansion-panel-header "Resolution" at bounding box center [1014, 176] width 343 height 39
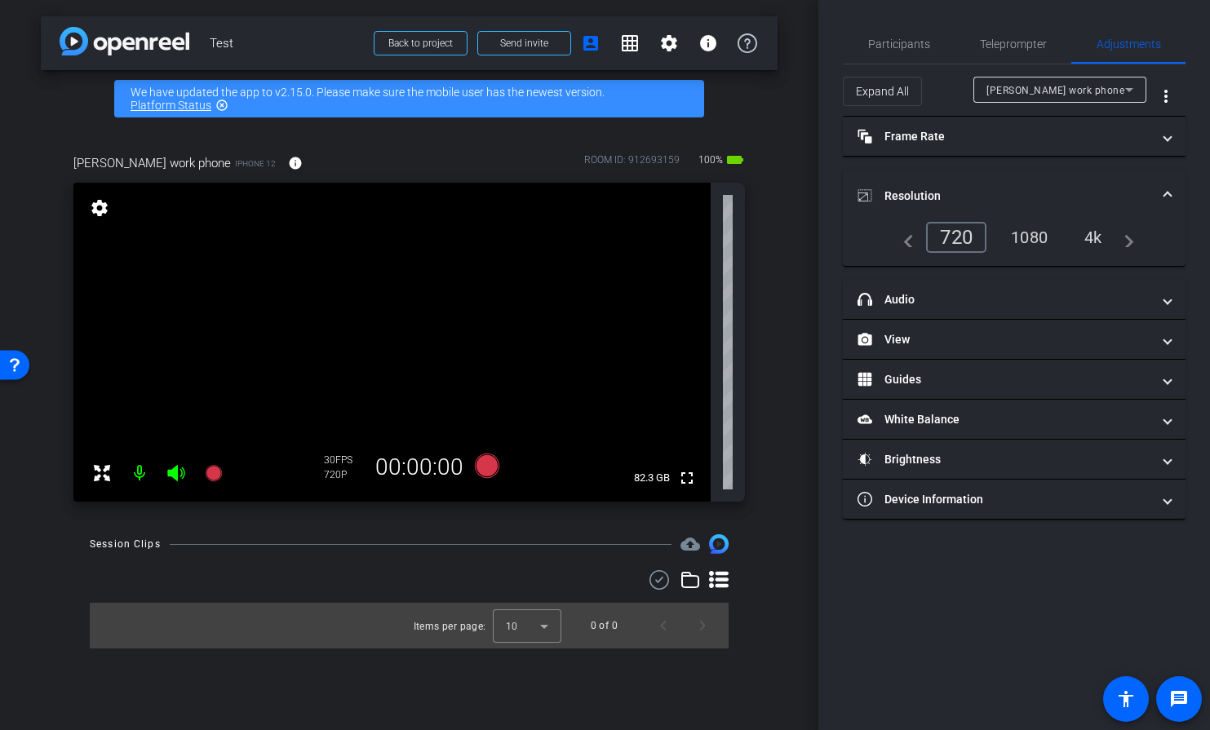
click at [1045, 234] on div "1080" at bounding box center [1028, 237] width 61 height 28
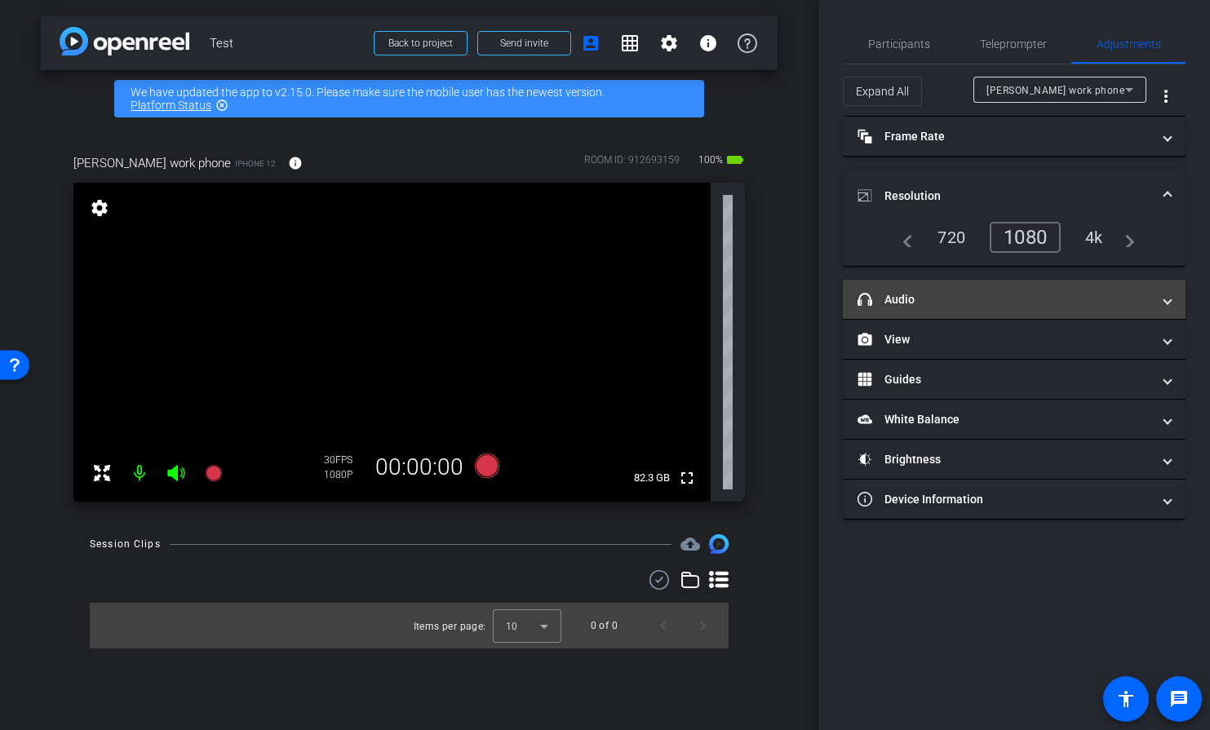
click at [1116, 295] on mat-panel-title "headphone icon Audio" at bounding box center [1004, 299] width 294 height 17
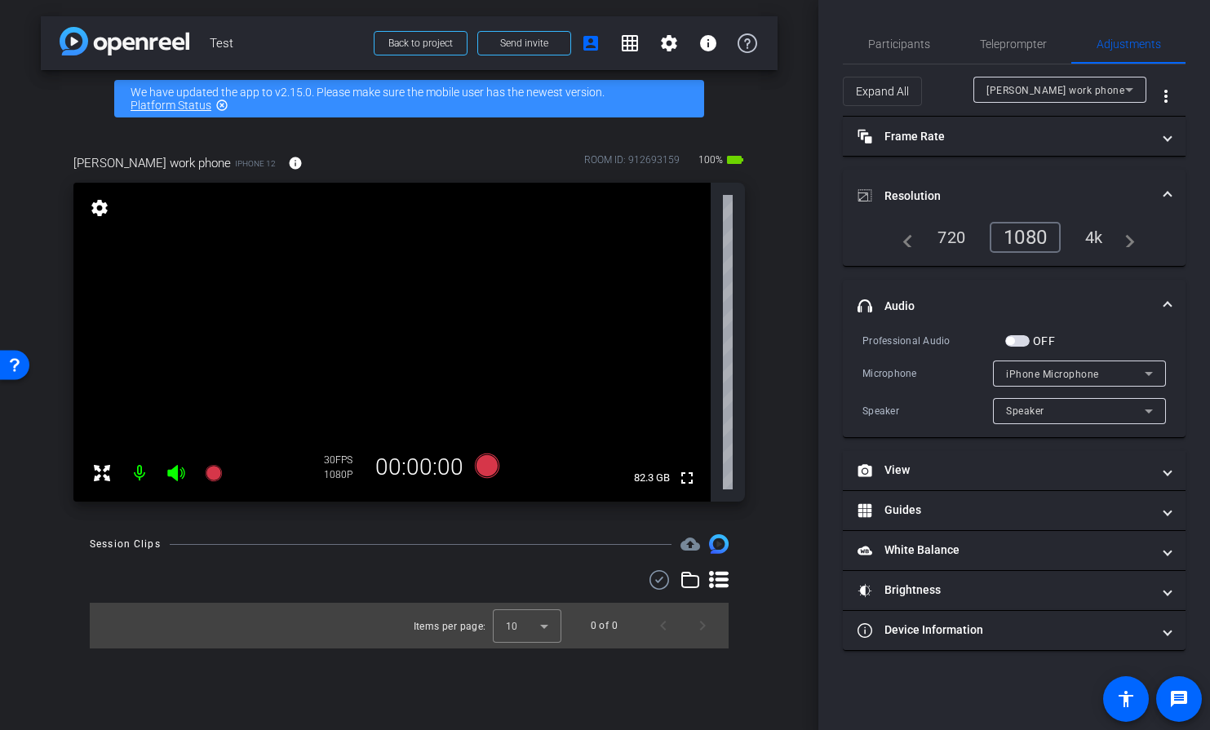
click at [1103, 290] on mat-expansion-panel-header "headphone icon Audio" at bounding box center [1014, 306] width 343 height 52
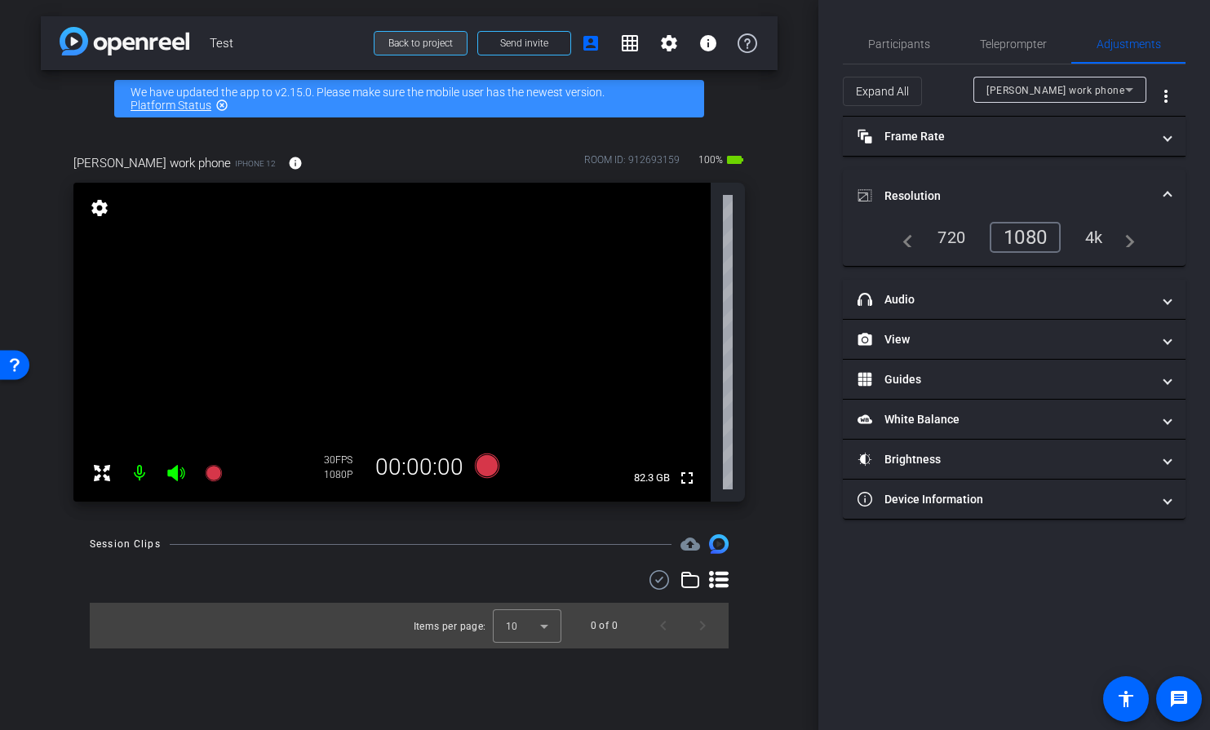
click at [444, 40] on span "Back to project" at bounding box center [420, 43] width 64 height 11
